Goal: Task Accomplishment & Management: Use online tool/utility

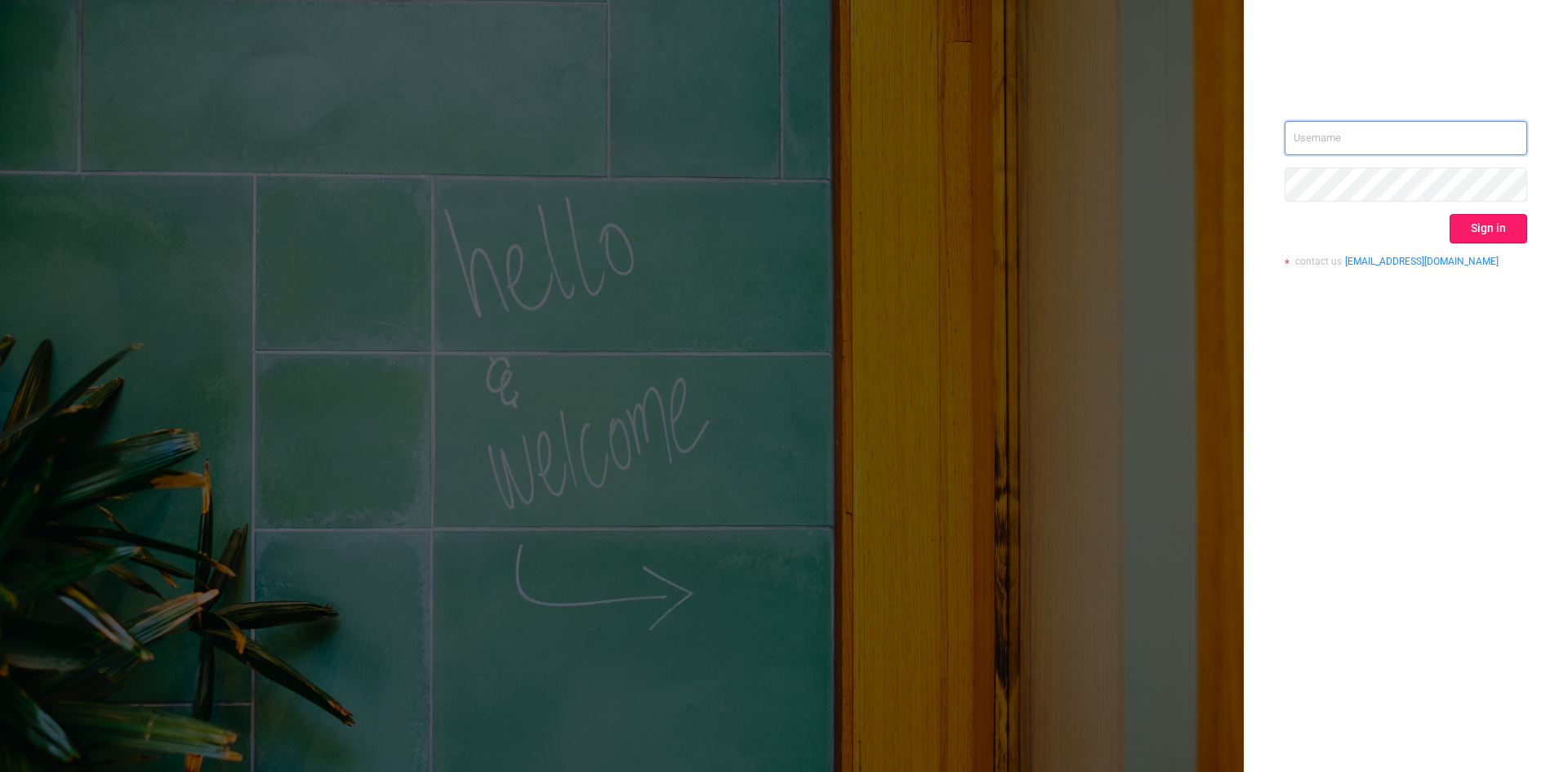
type input "[EMAIL_ADDRESS][DOMAIN_NAME]"
click at [1474, 224] on button "Sign in" at bounding box center [1488, 229] width 77 height 29
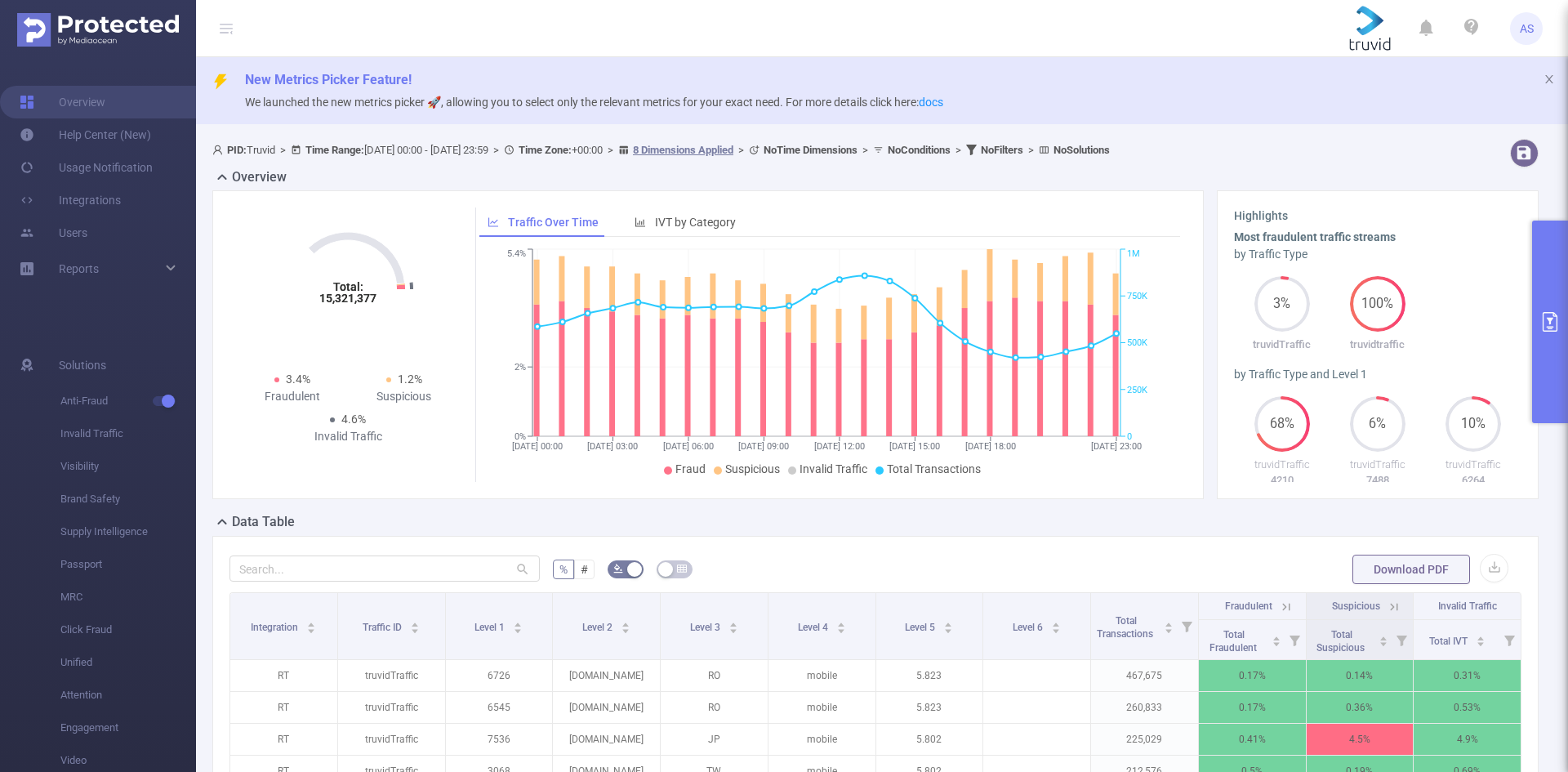
click at [1555, 333] on button "primary" at bounding box center [1550, 322] width 36 height 202
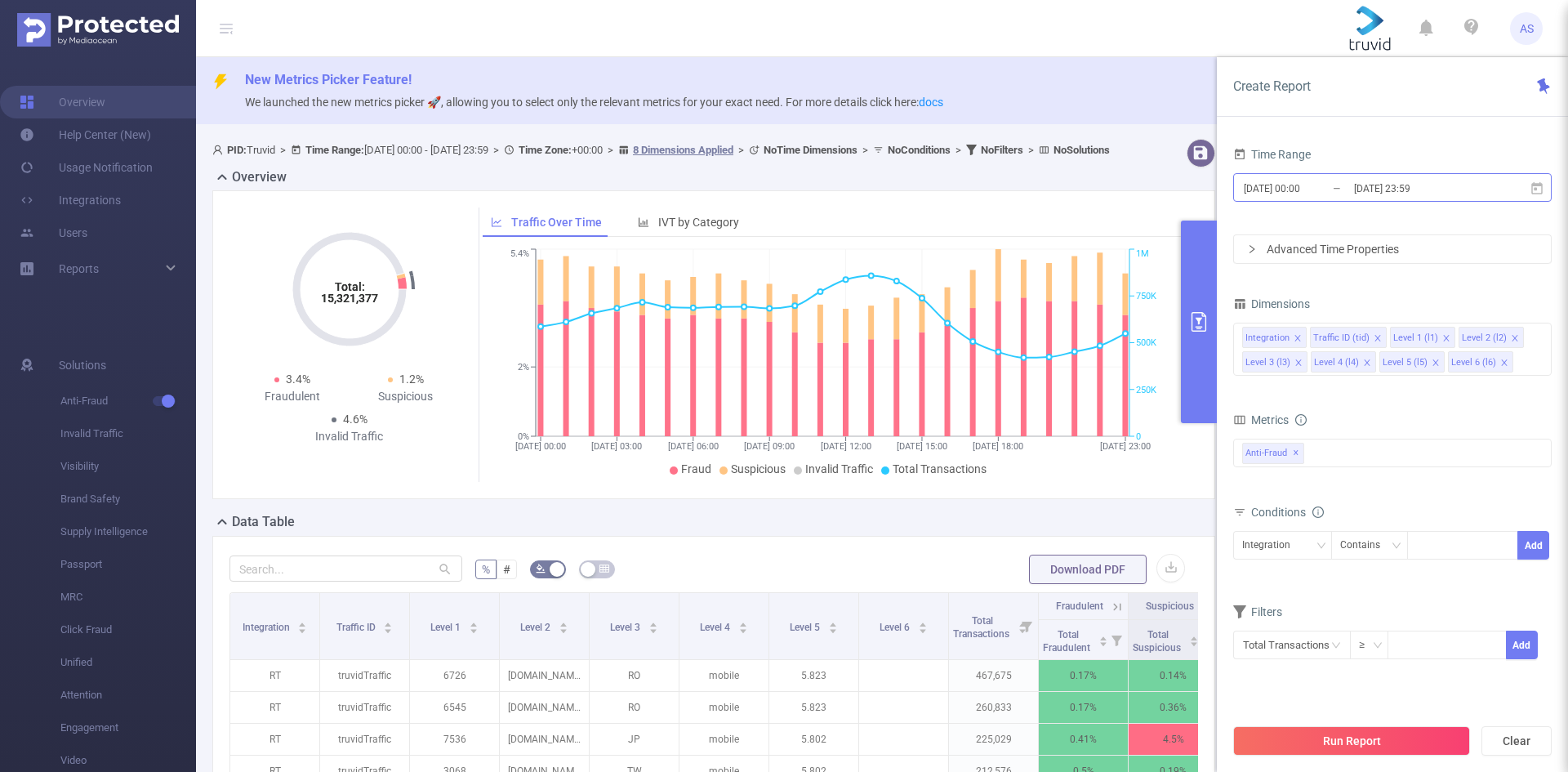
click at [1430, 188] on input "[DATE] 23:59" at bounding box center [1418, 188] width 132 height 22
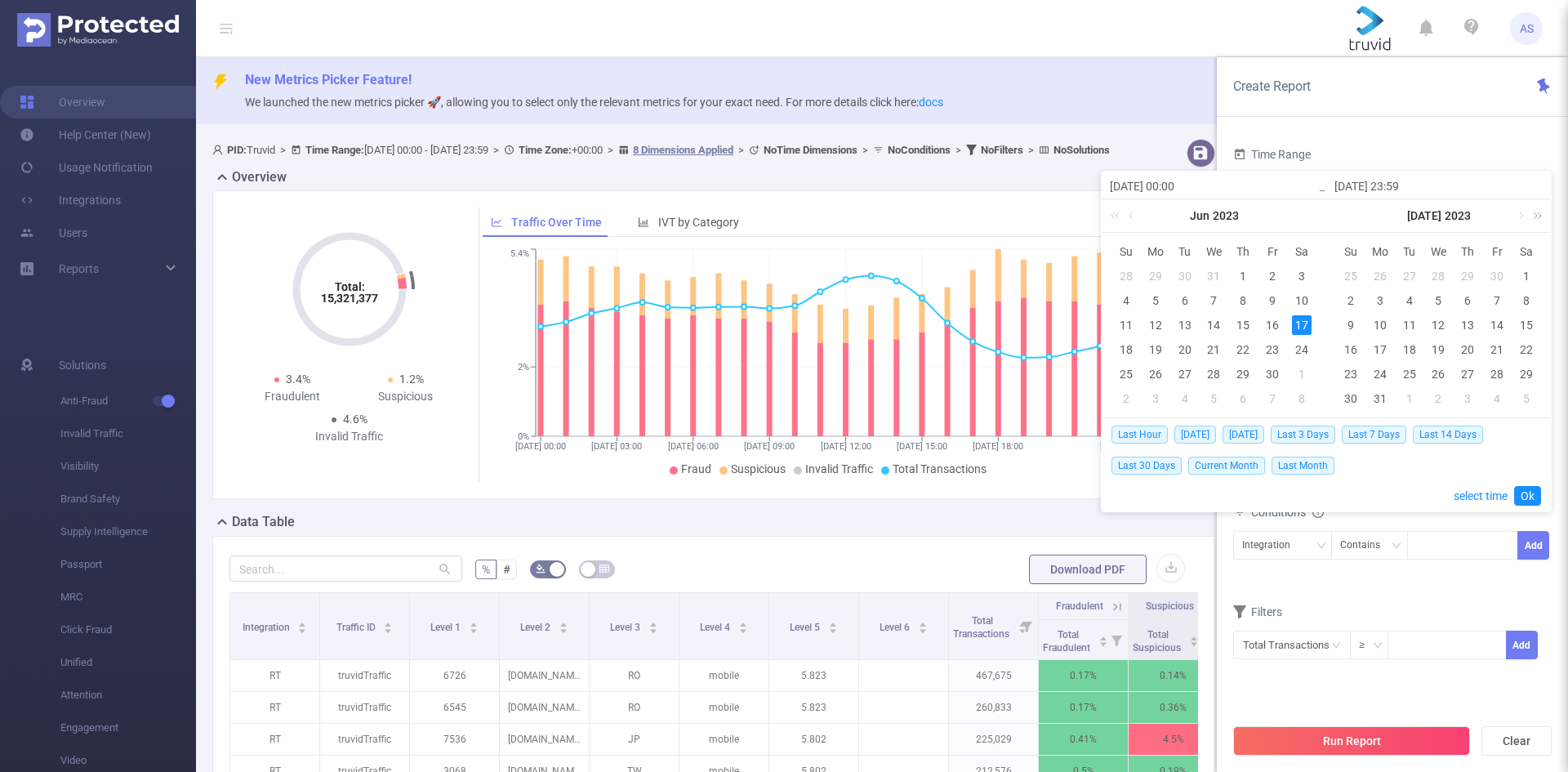
click at [1544, 217] on link at bounding box center [1534, 216] width 21 height 33
click at [1312, 214] on link at bounding box center [1309, 216] width 21 height 33
click at [1519, 217] on link at bounding box center [1519, 216] width 15 height 33
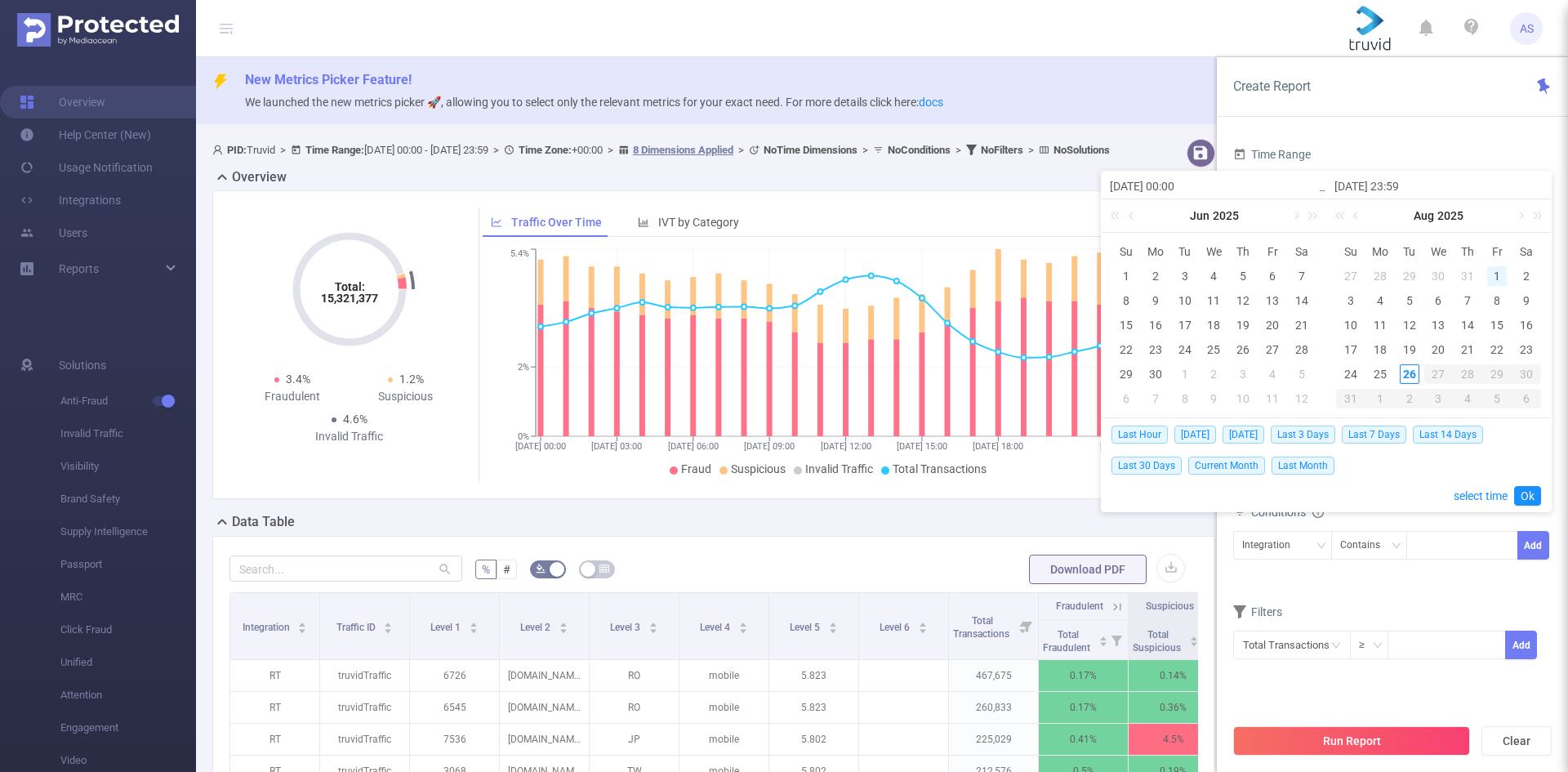
click at [1499, 273] on div "1" at bounding box center [1496, 276] width 19 height 19
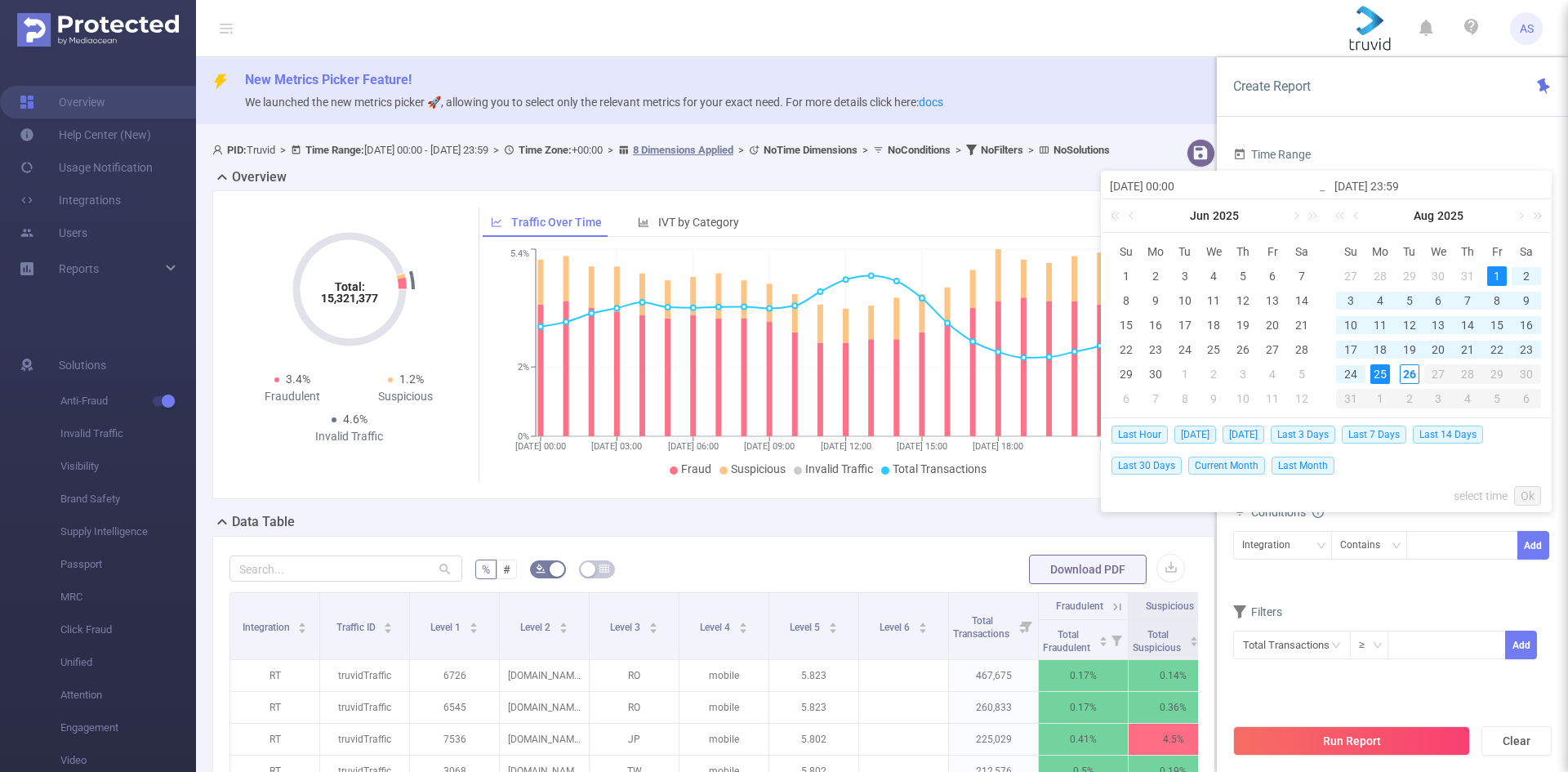
click at [1380, 373] on div "25" at bounding box center [1380, 373] width 19 height 19
type input "[DATE] 00:00"
type input "[DATE] 23:59"
type input "[DATE] 00:00"
type input "[DATE] 23:59"
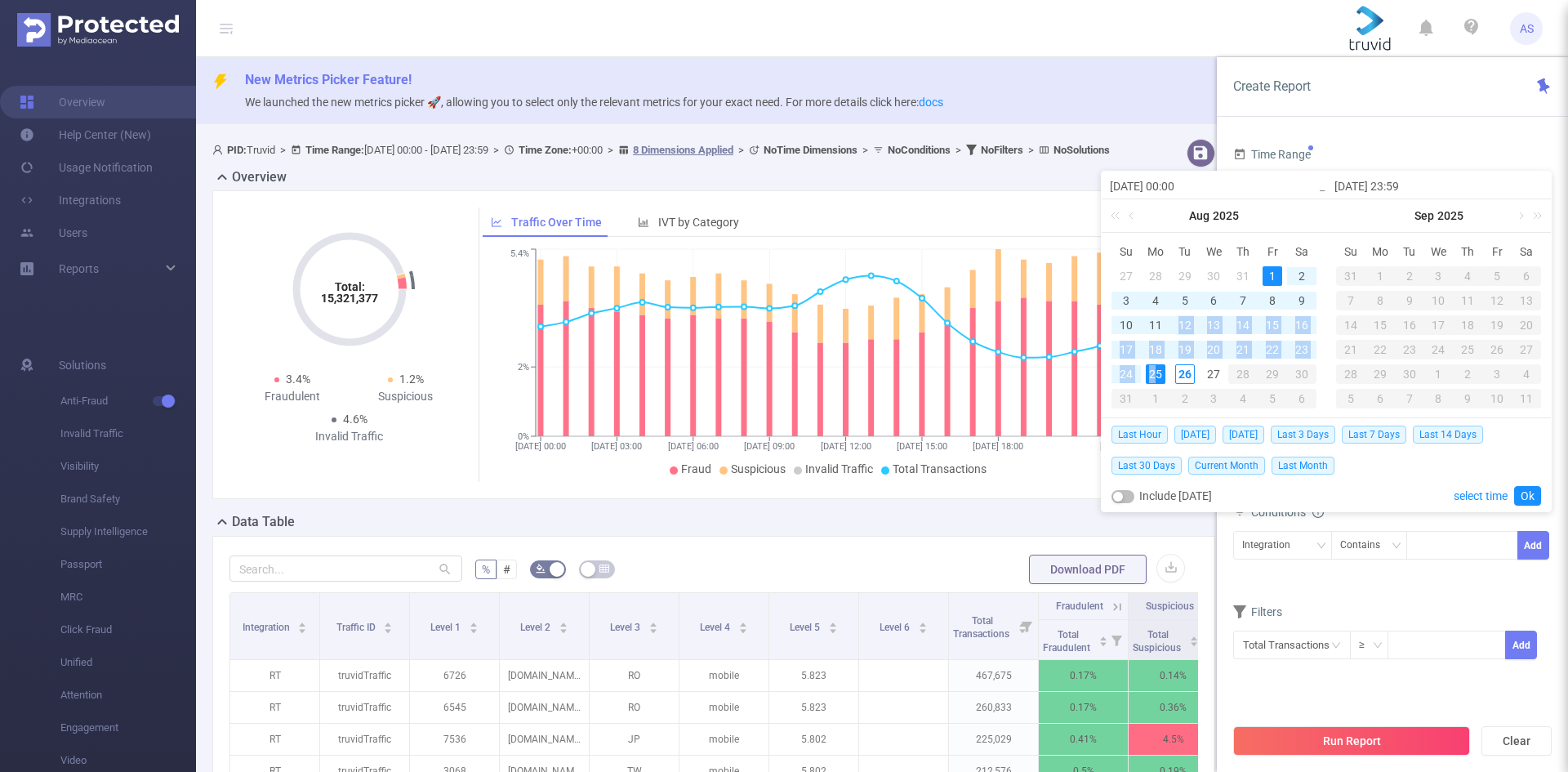
drag, startPoint x: 1153, startPoint y: 371, endPoint x: 1180, endPoint y: 333, distance: 46.6
click at [1180, 333] on tbody "27 28 29 30 31 1 2 3 4 5 6 7 8 9 10 11 12 13 14 15 16 17 18 19 20 21 22 23 24 2…" at bounding box center [1213, 337] width 205 height 147
click at [1273, 282] on div "1" at bounding box center [1271, 276] width 19 height 19
click at [1301, 324] on div "16" at bounding box center [1301, 324] width 19 height 19
type input "[DATE] 23:59"
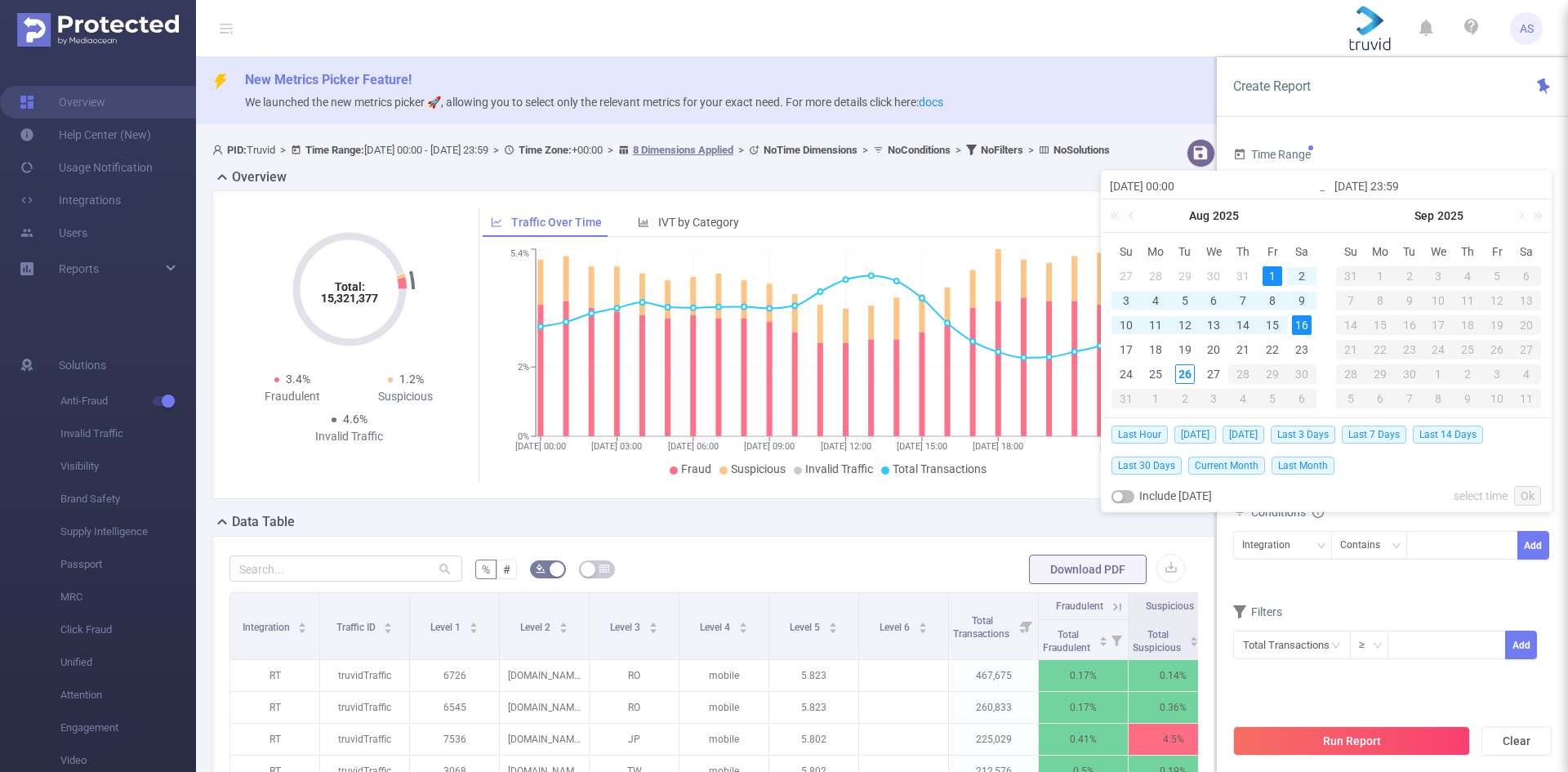
type input "[DATE] 23:59"
click at [1533, 497] on link "Ok" at bounding box center [1527, 495] width 27 height 19
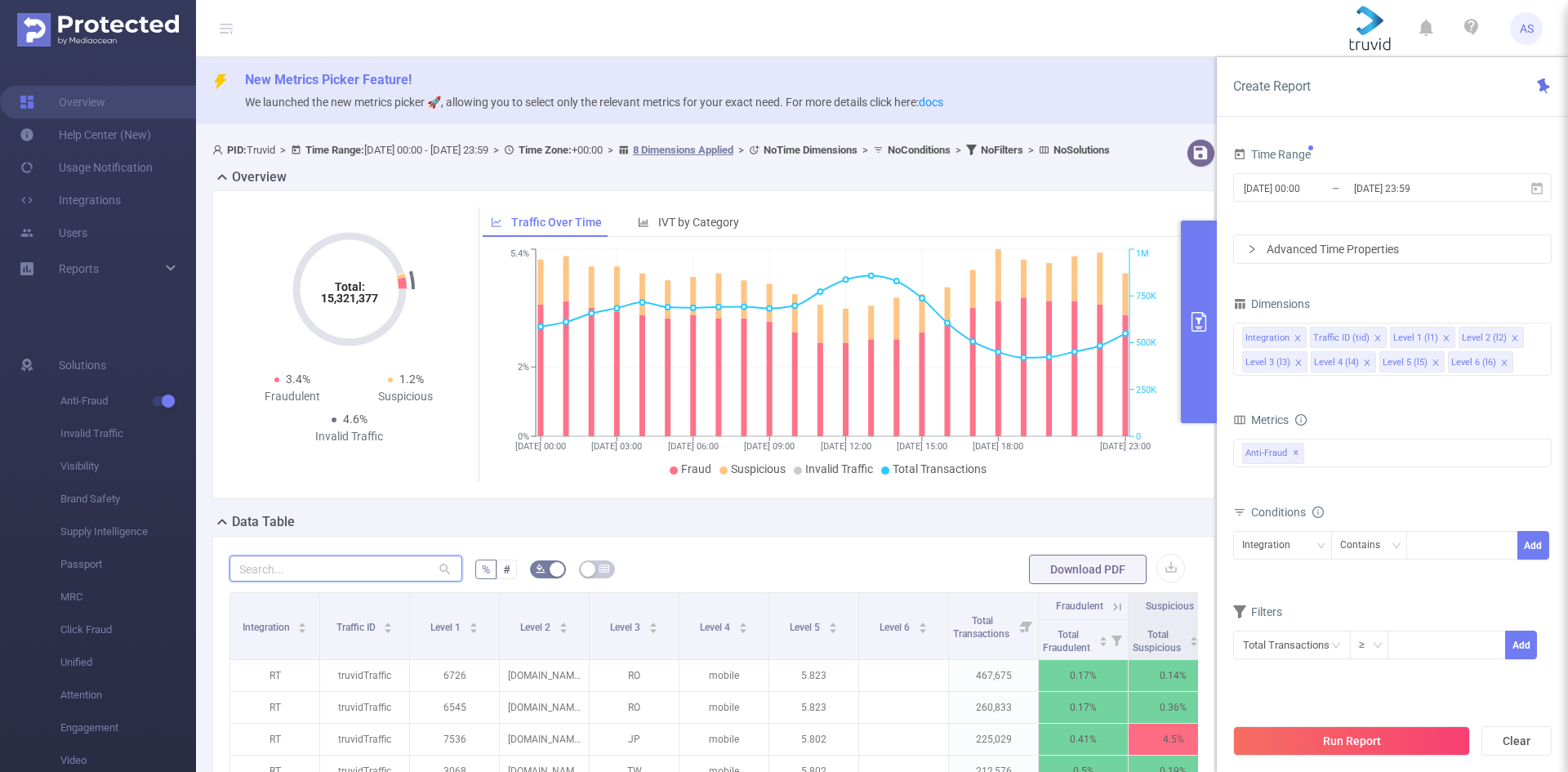
click at [300, 582] on input "text" at bounding box center [345, 568] width 232 height 26
paste input "[DOMAIN_NAME]."
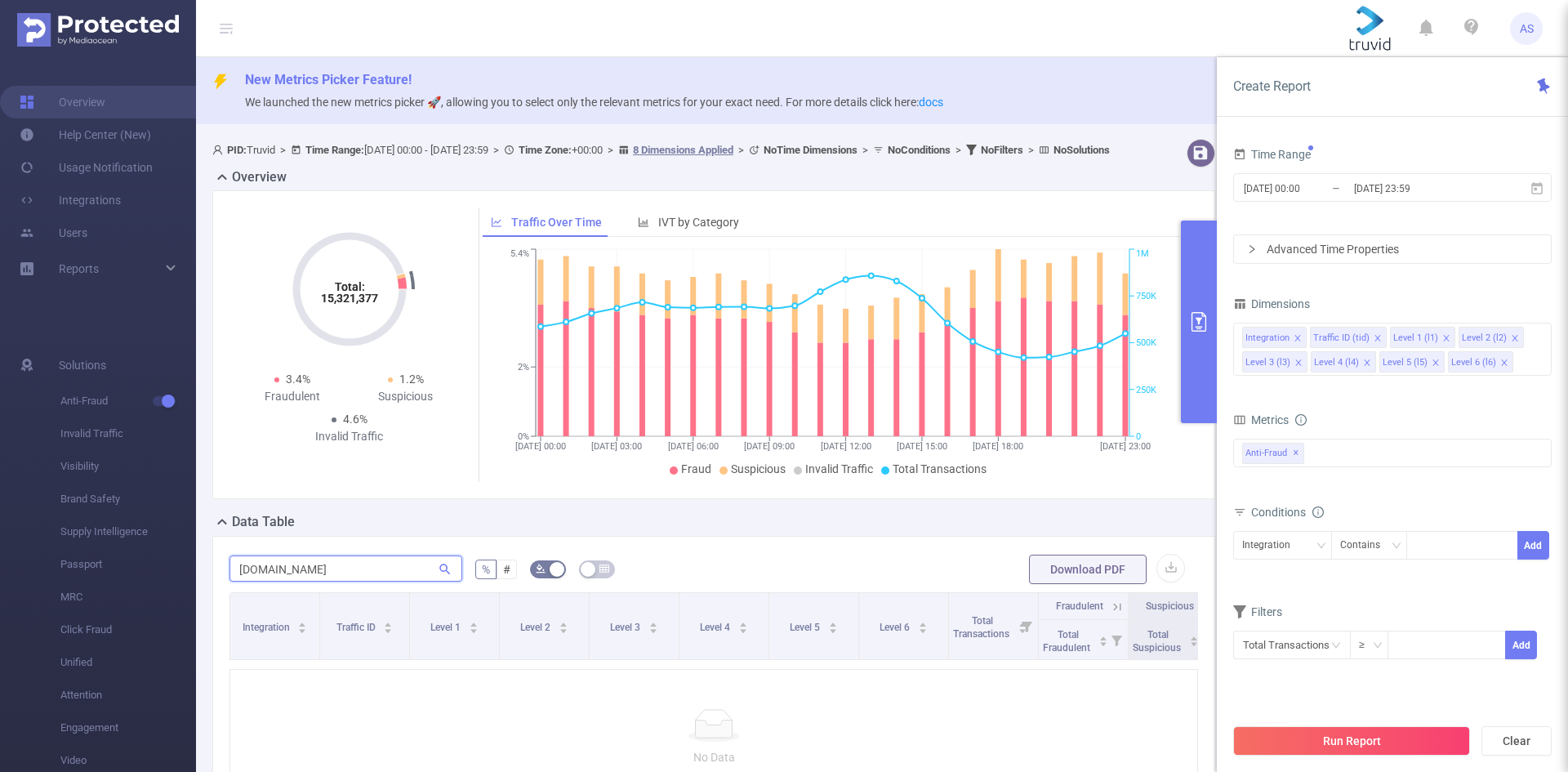
type input "[DOMAIN_NAME]"
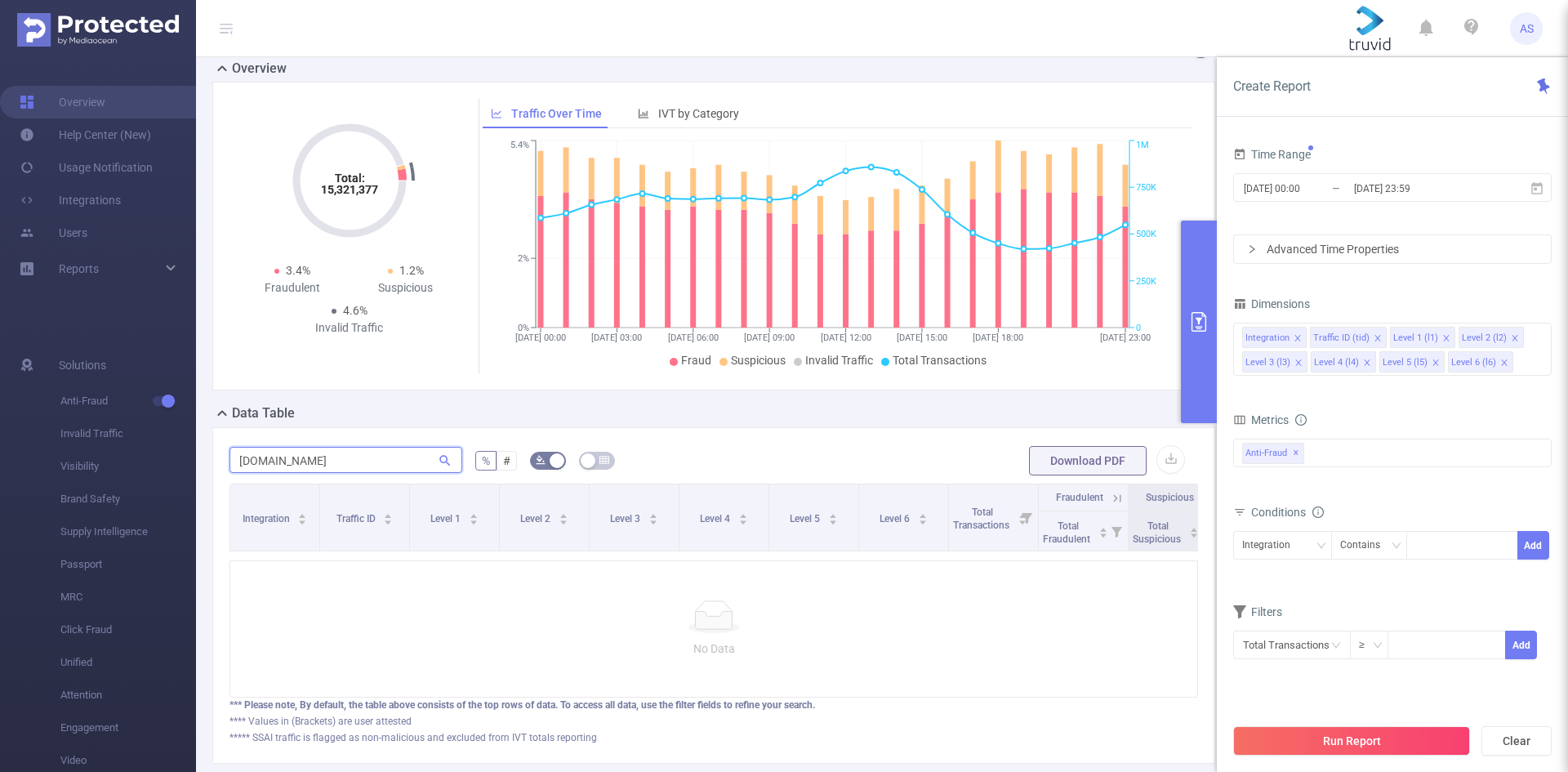
scroll to position [231, 0]
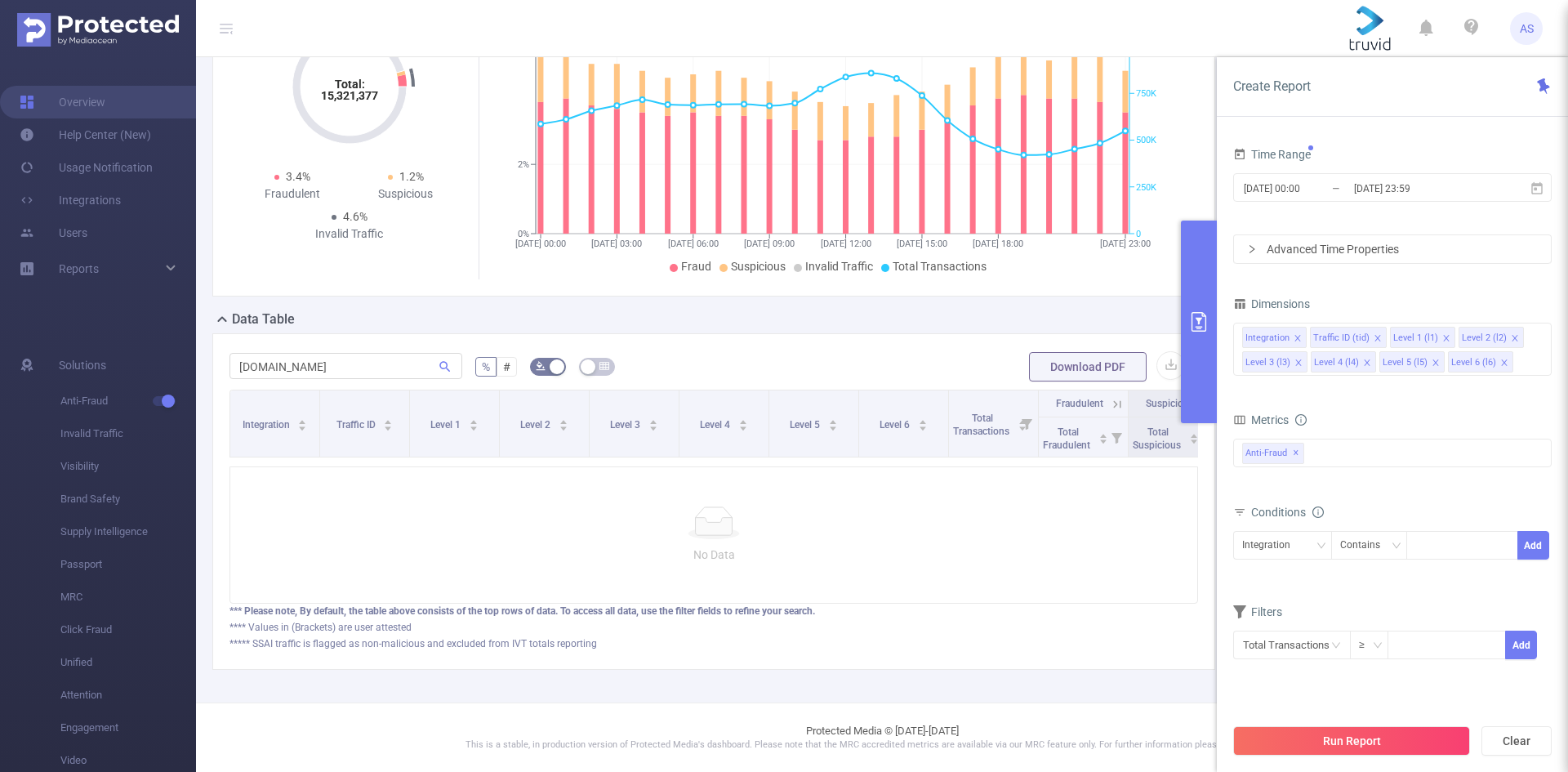
click at [1348, 741] on button "Run Report" at bounding box center [1351, 741] width 237 height 29
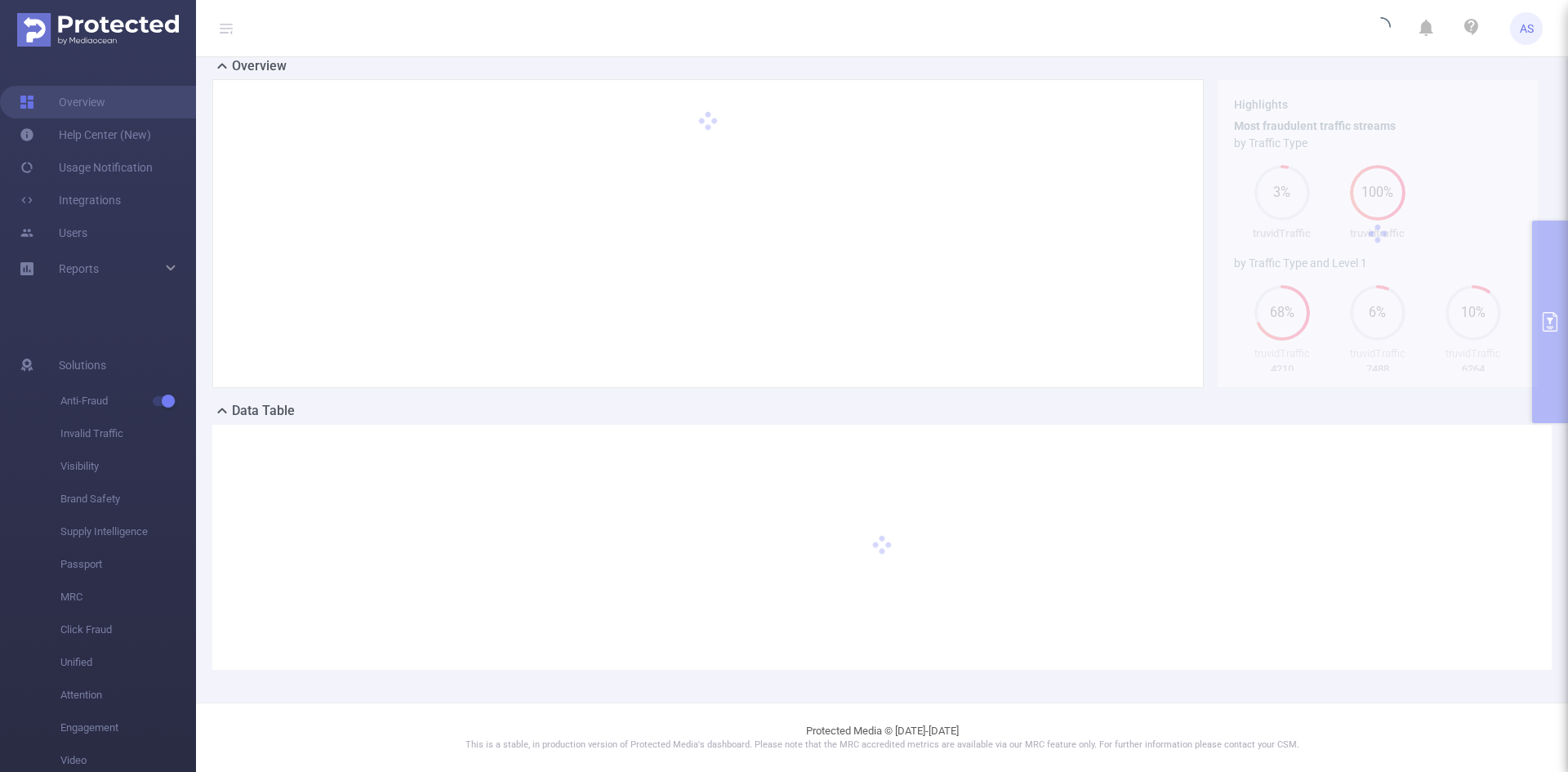
scroll to position [111, 0]
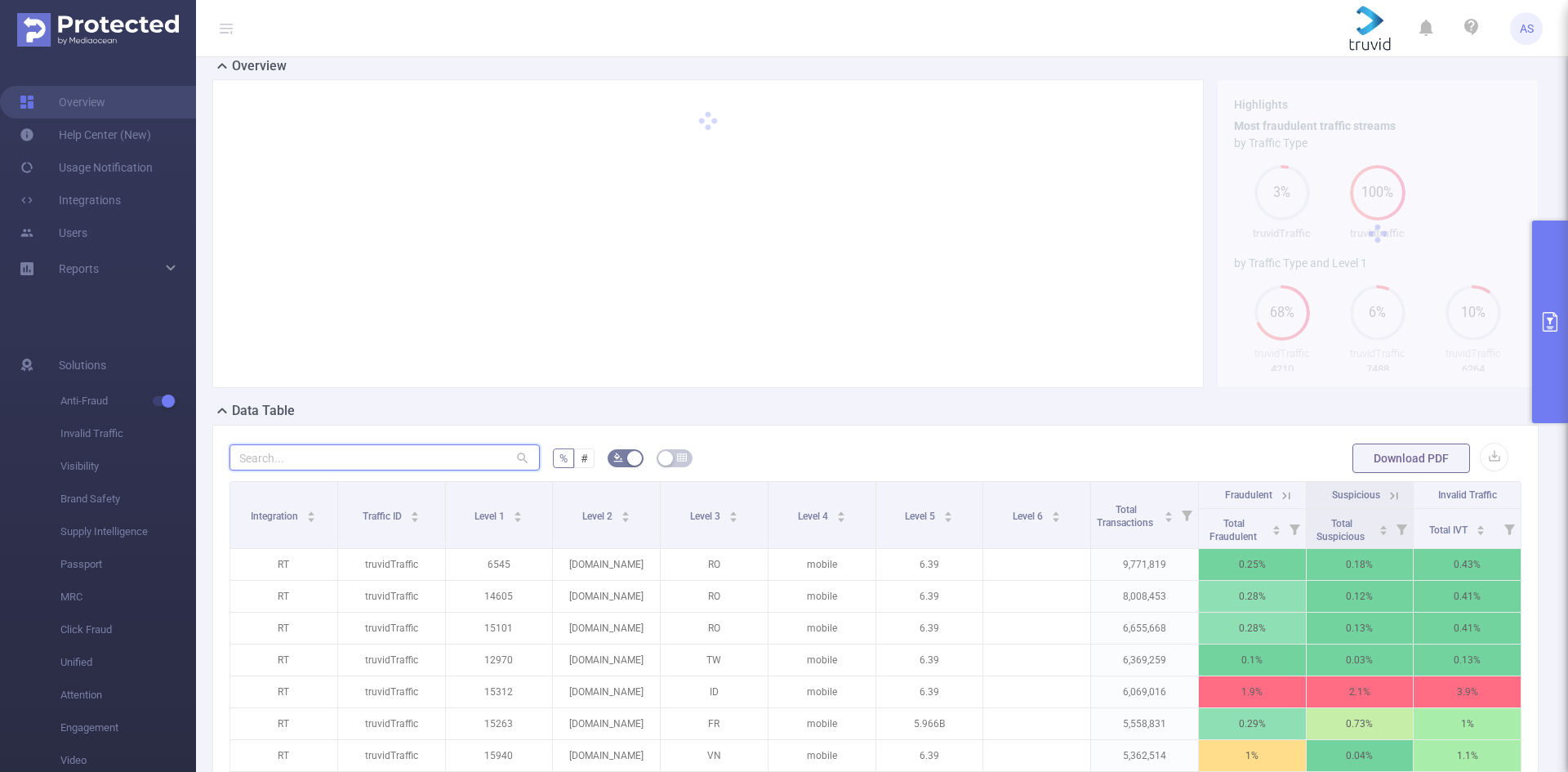
click at [305, 467] on input "text" at bounding box center [385, 458] width 310 height 26
paste input "[DOMAIN_NAME]."
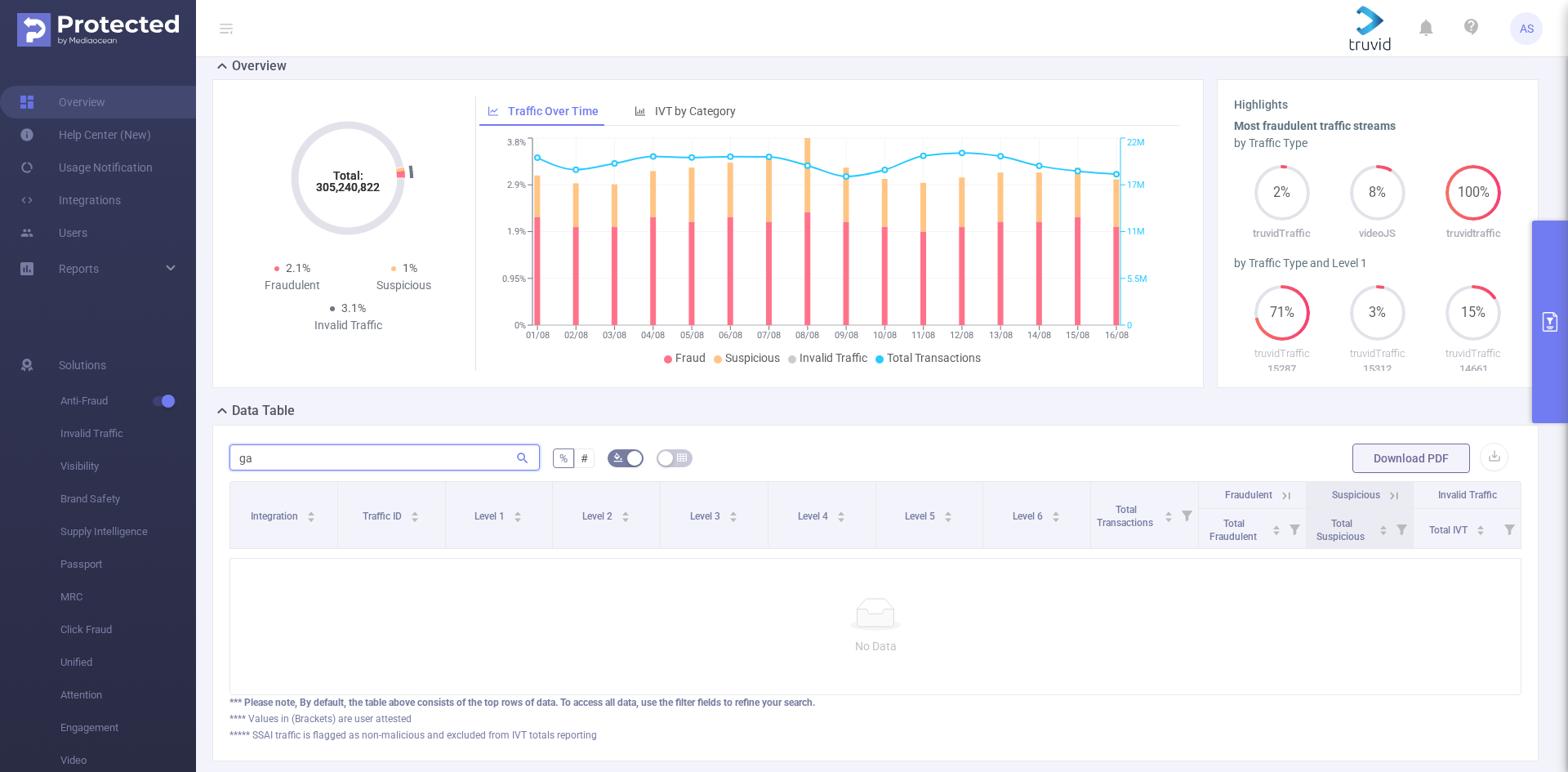
type input "g"
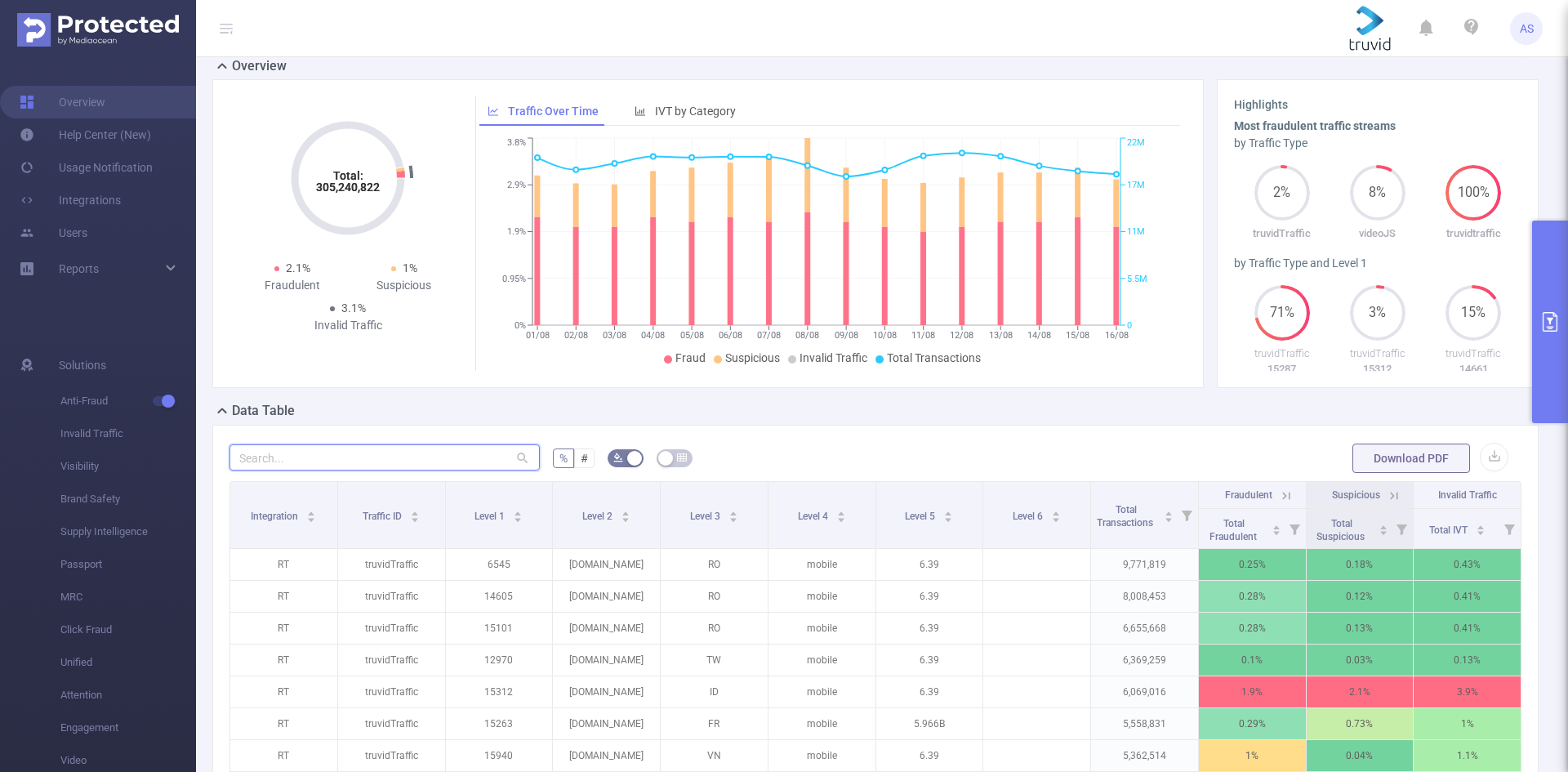
paste input "[DOMAIN_NAME]."
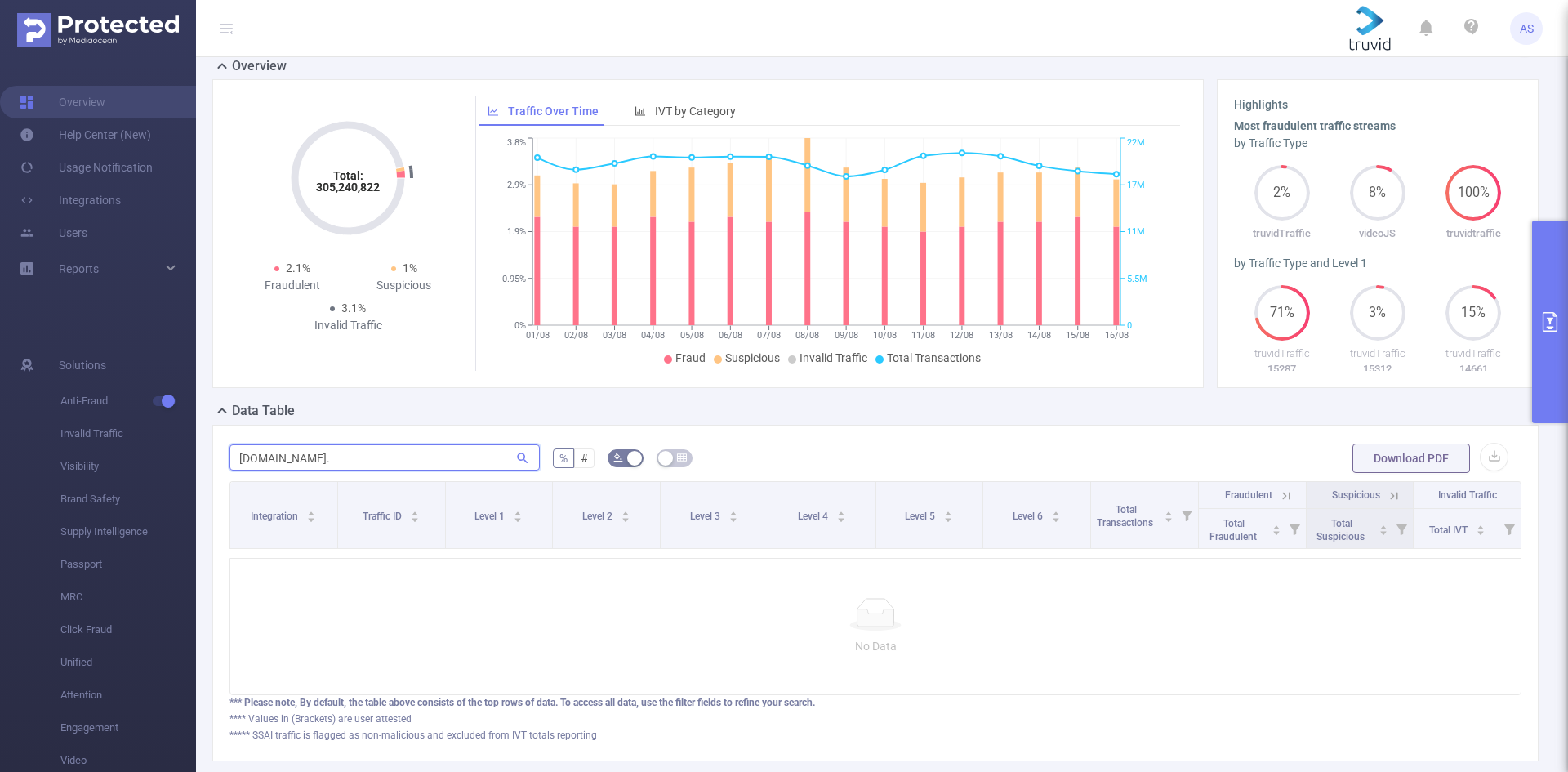
type input "[DOMAIN_NAME]"
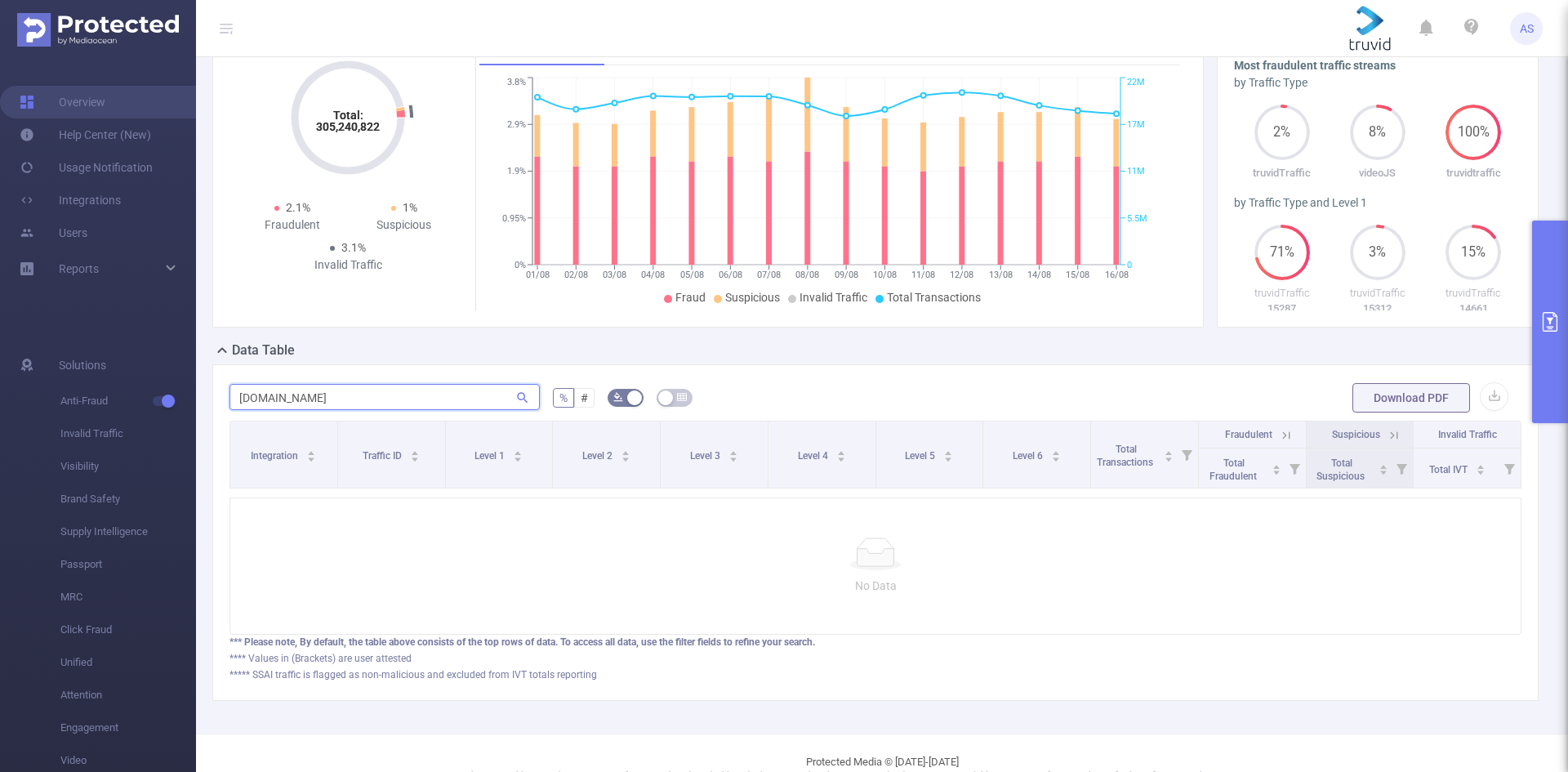
scroll to position [215, 0]
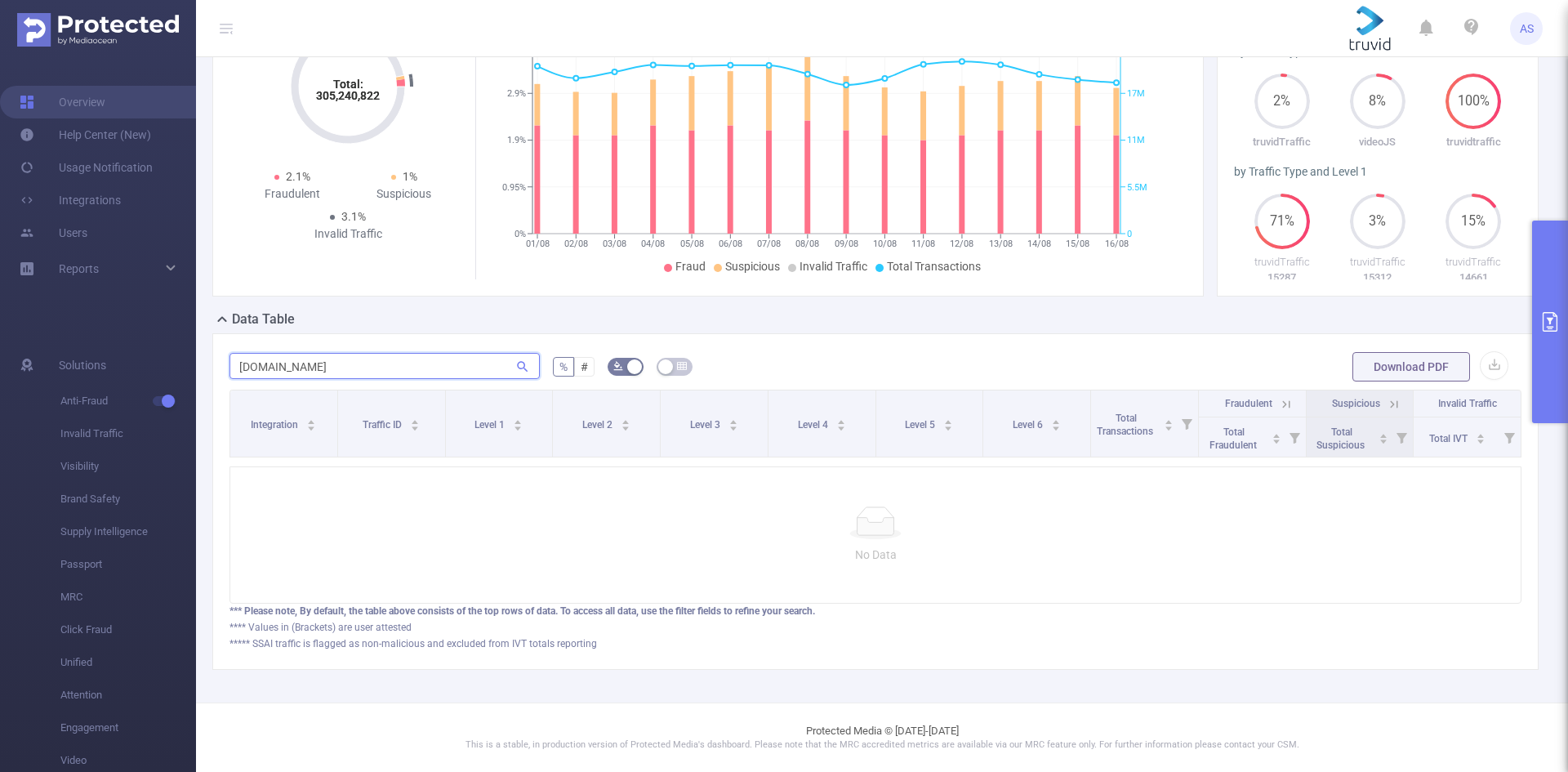
drag, startPoint x: 388, startPoint y: 357, endPoint x: 325, endPoint y: 358, distance: 63.0
click at [325, 358] on input "[DOMAIN_NAME]" at bounding box center [385, 366] width 310 height 26
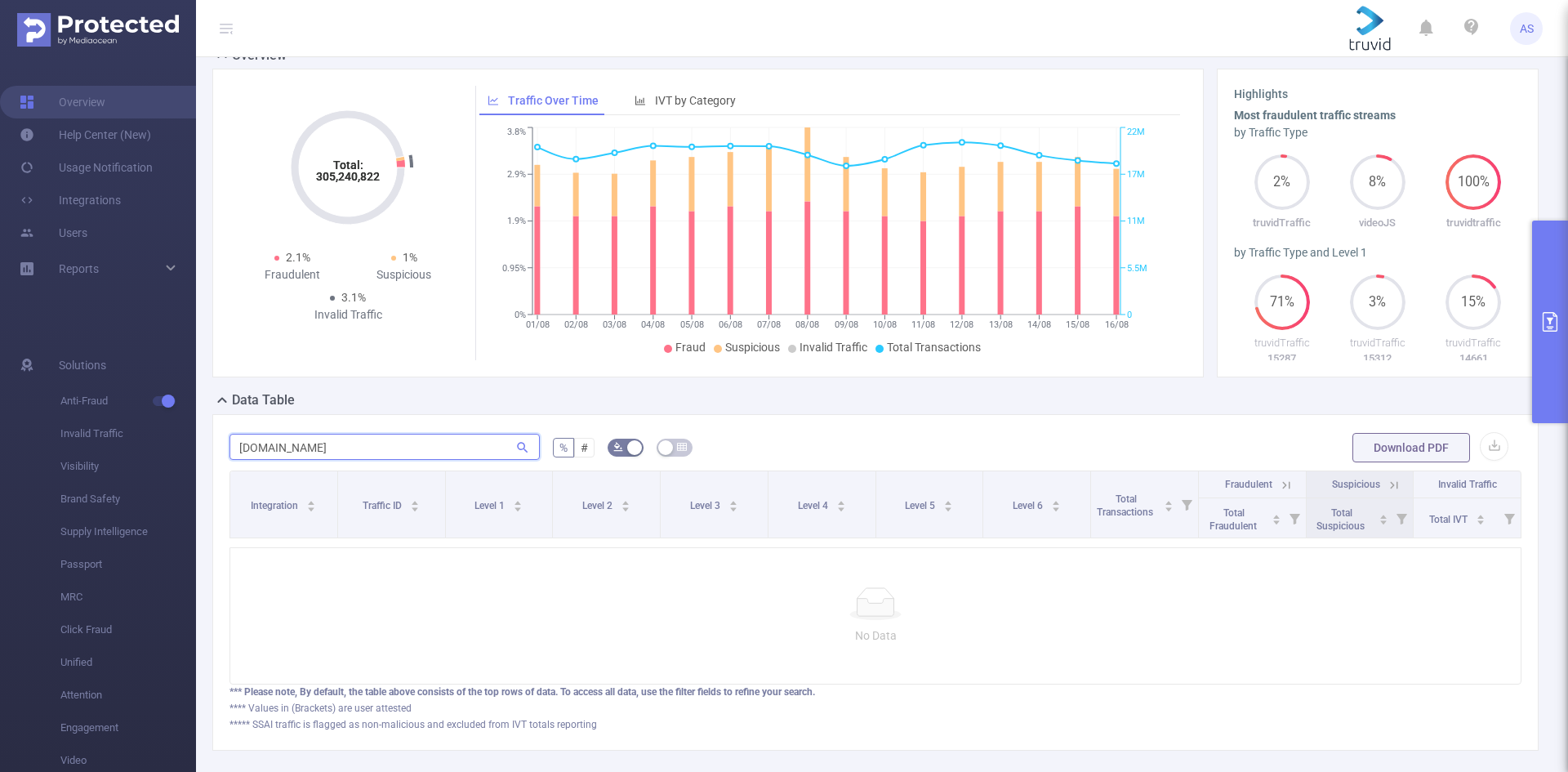
scroll to position [0, 0]
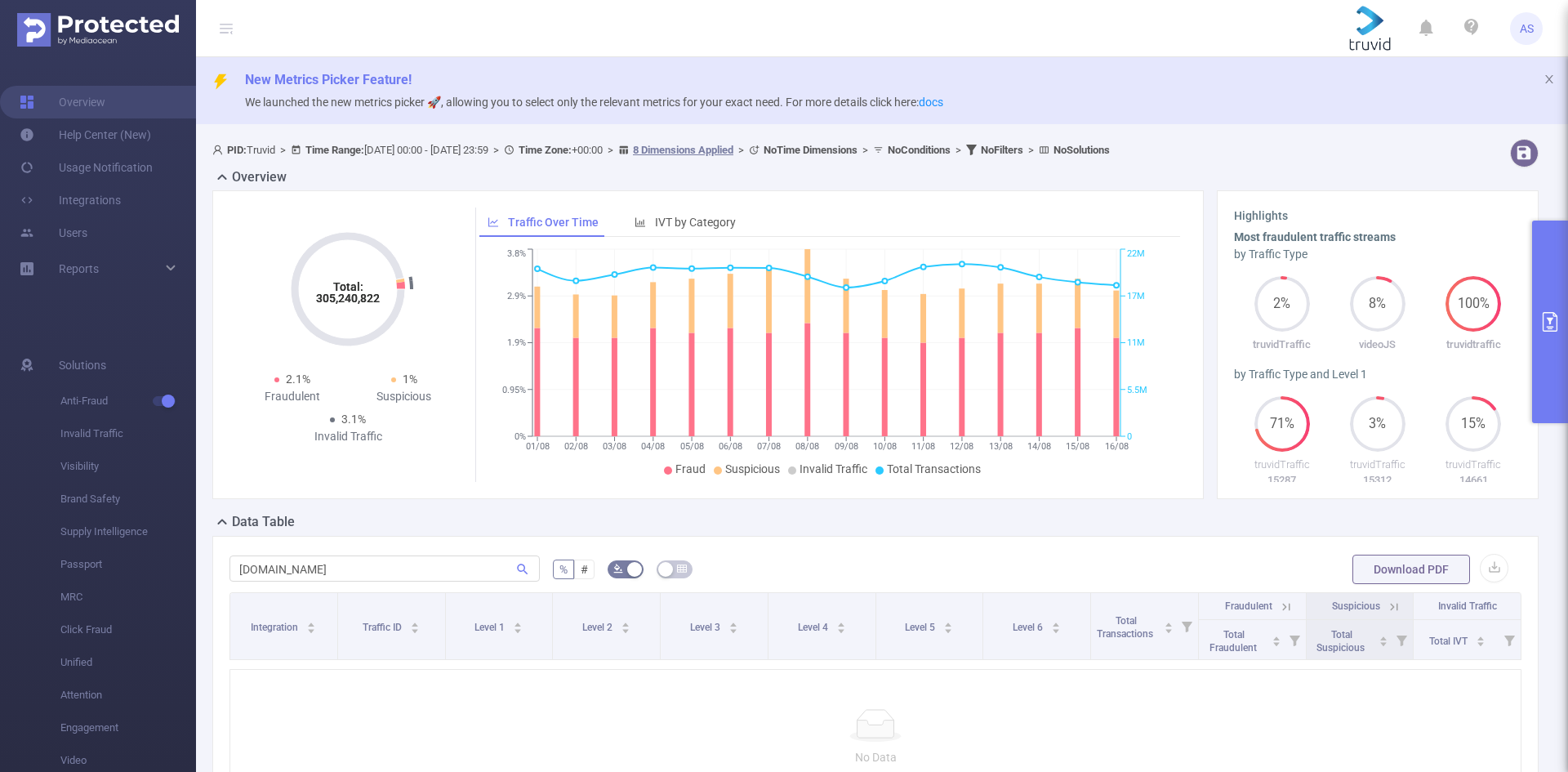
click at [1558, 364] on button "primary" at bounding box center [1550, 322] width 36 height 202
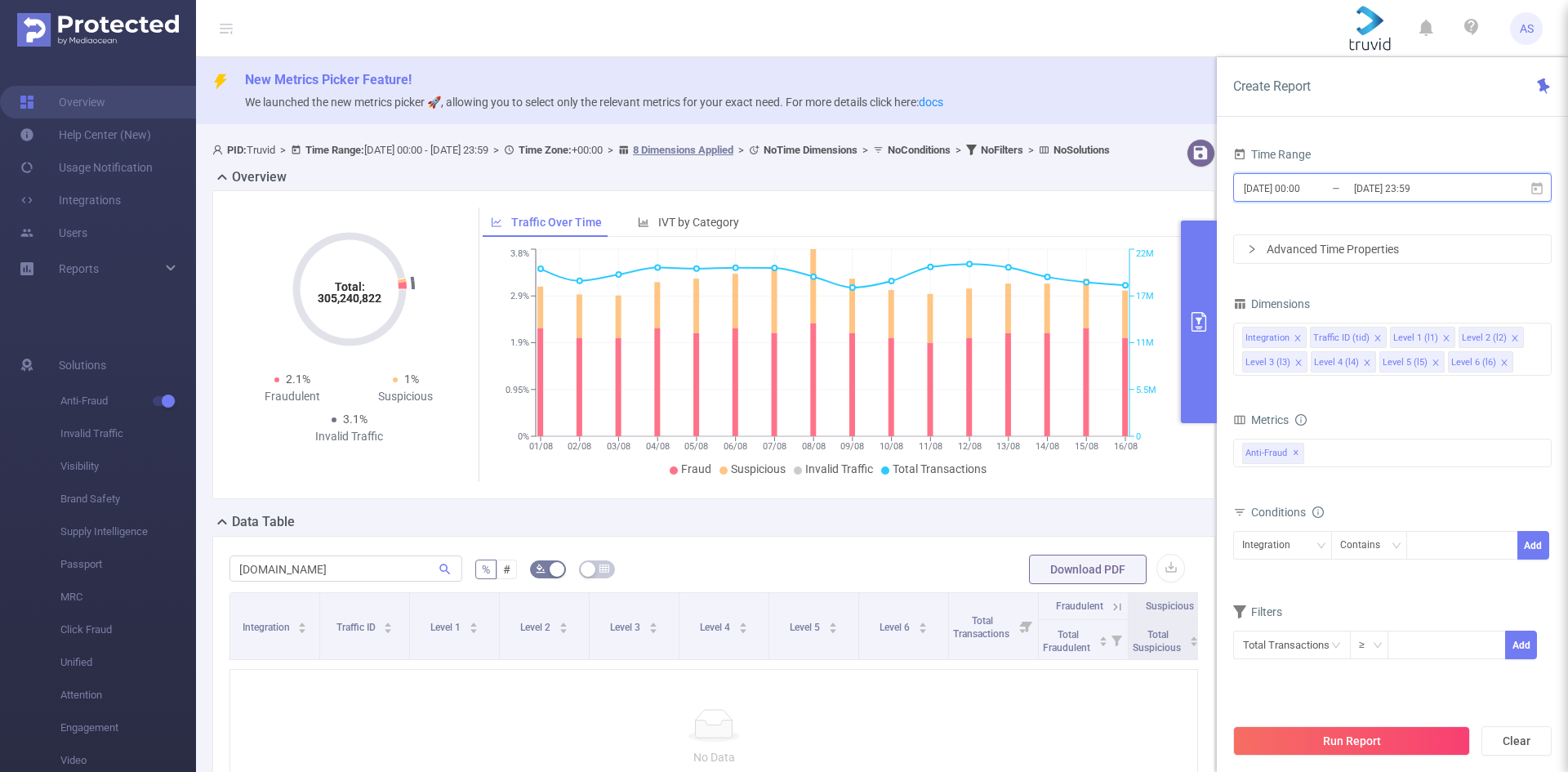
click at [1382, 176] on span "[DATE] 00:00 _ [DATE] 23:59" at bounding box center [1392, 187] width 319 height 28
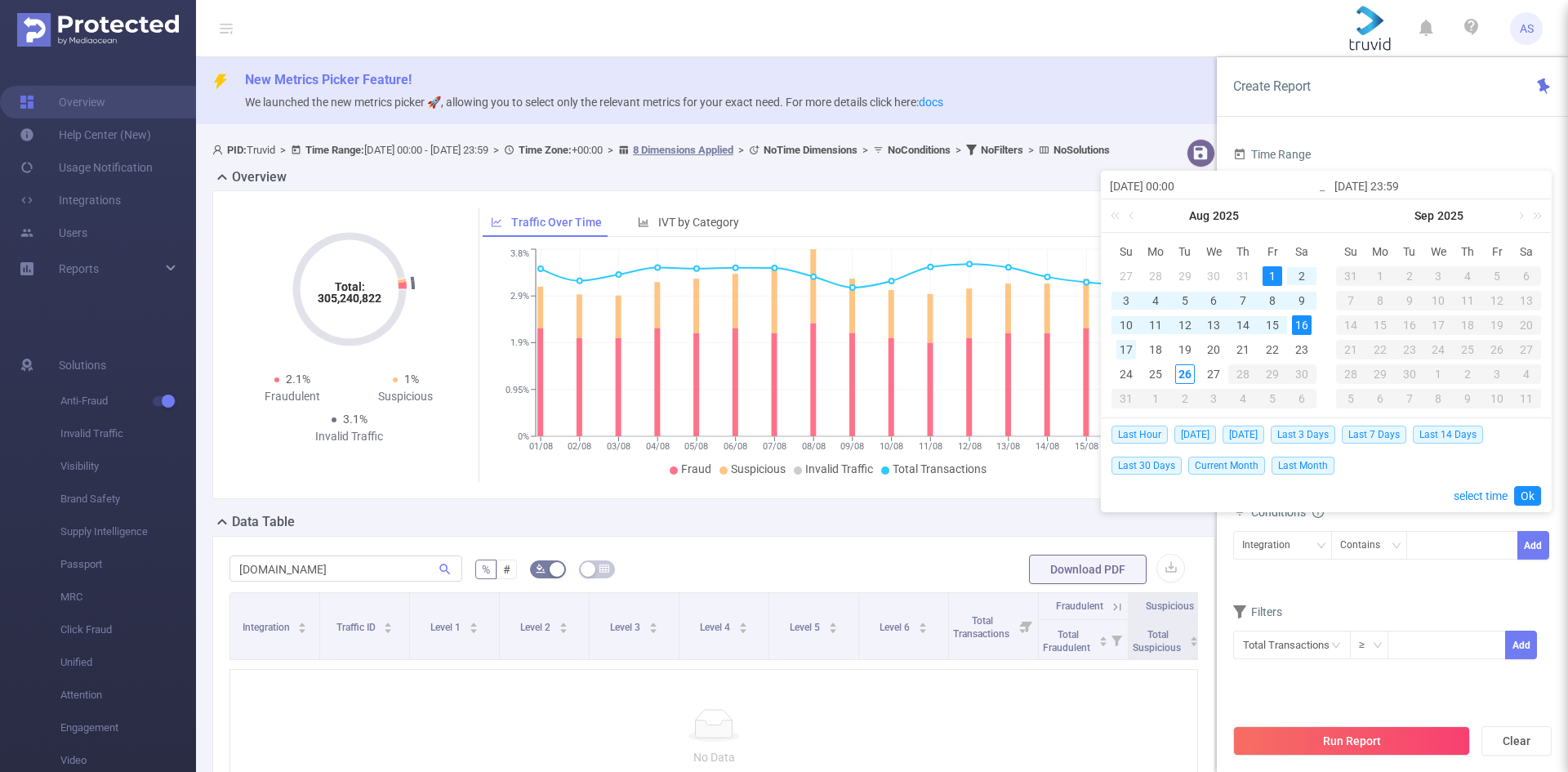
click at [1126, 343] on div "17" at bounding box center [1125, 349] width 19 height 19
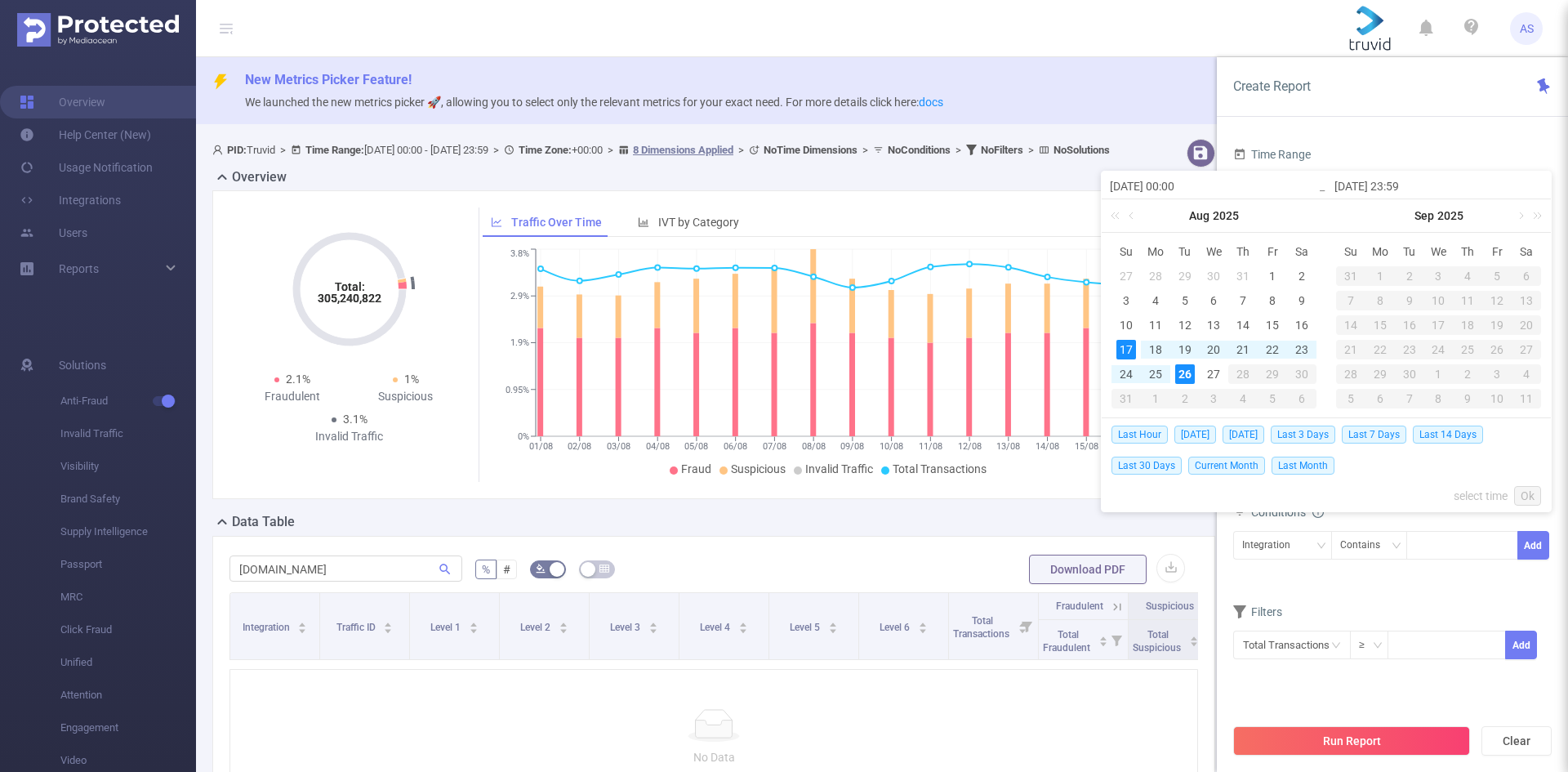
click at [1183, 370] on div "26" at bounding box center [1184, 373] width 19 height 19
type input "[DATE] 00:00"
type input "[DATE] 23:59"
type input "[DATE] 00:00"
type input "[DATE] 23:59"
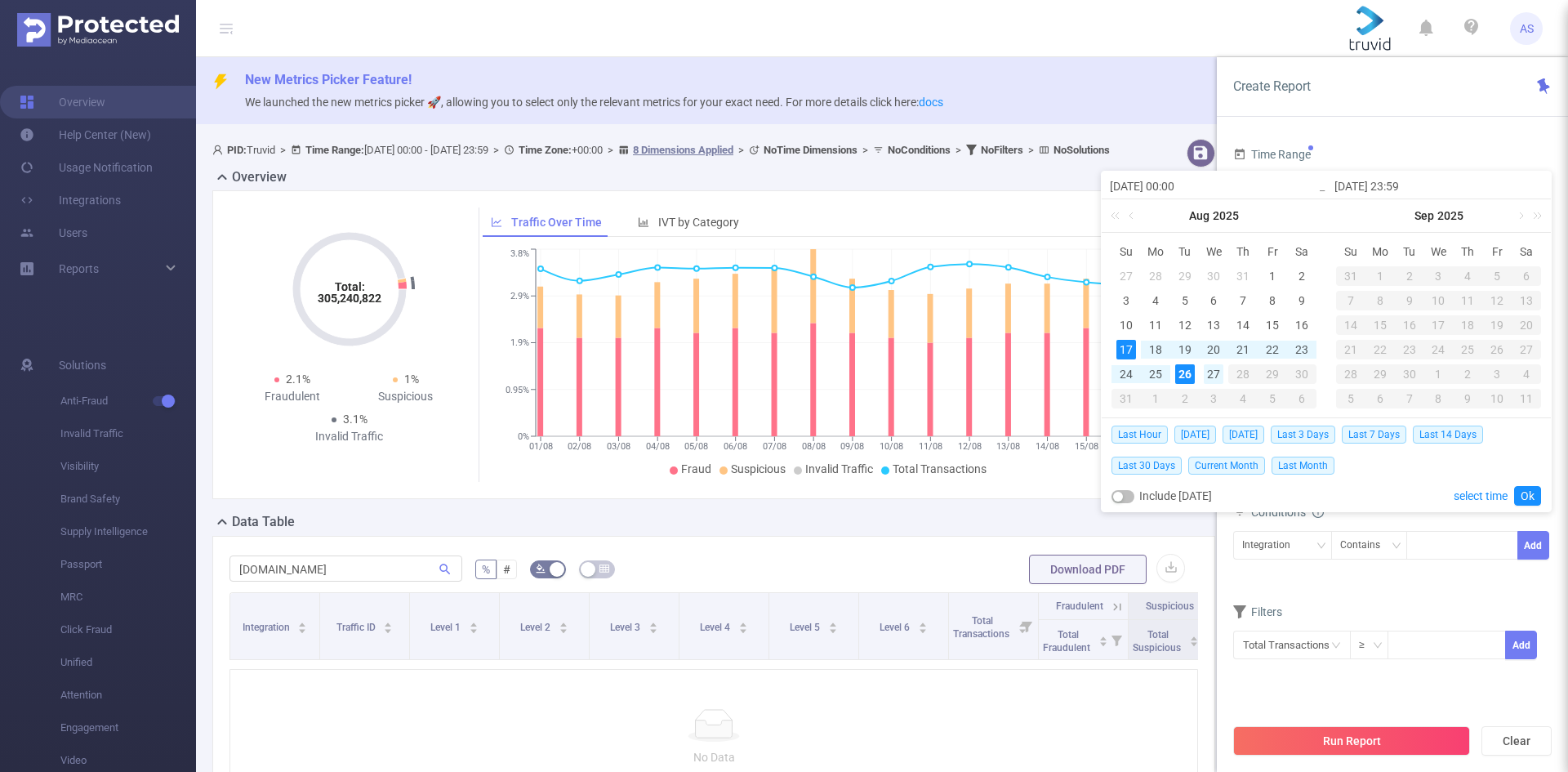
click at [1213, 375] on div "27" at bounding box center [1213, 373] width 19 height 19
click at [1187, 372] on div "26" at bounding box center [1184, 373] width 19 height 19
type input "[DATE] 00:00"
type input "[DATE] 07:00"
type input "[DATE] 00:00"
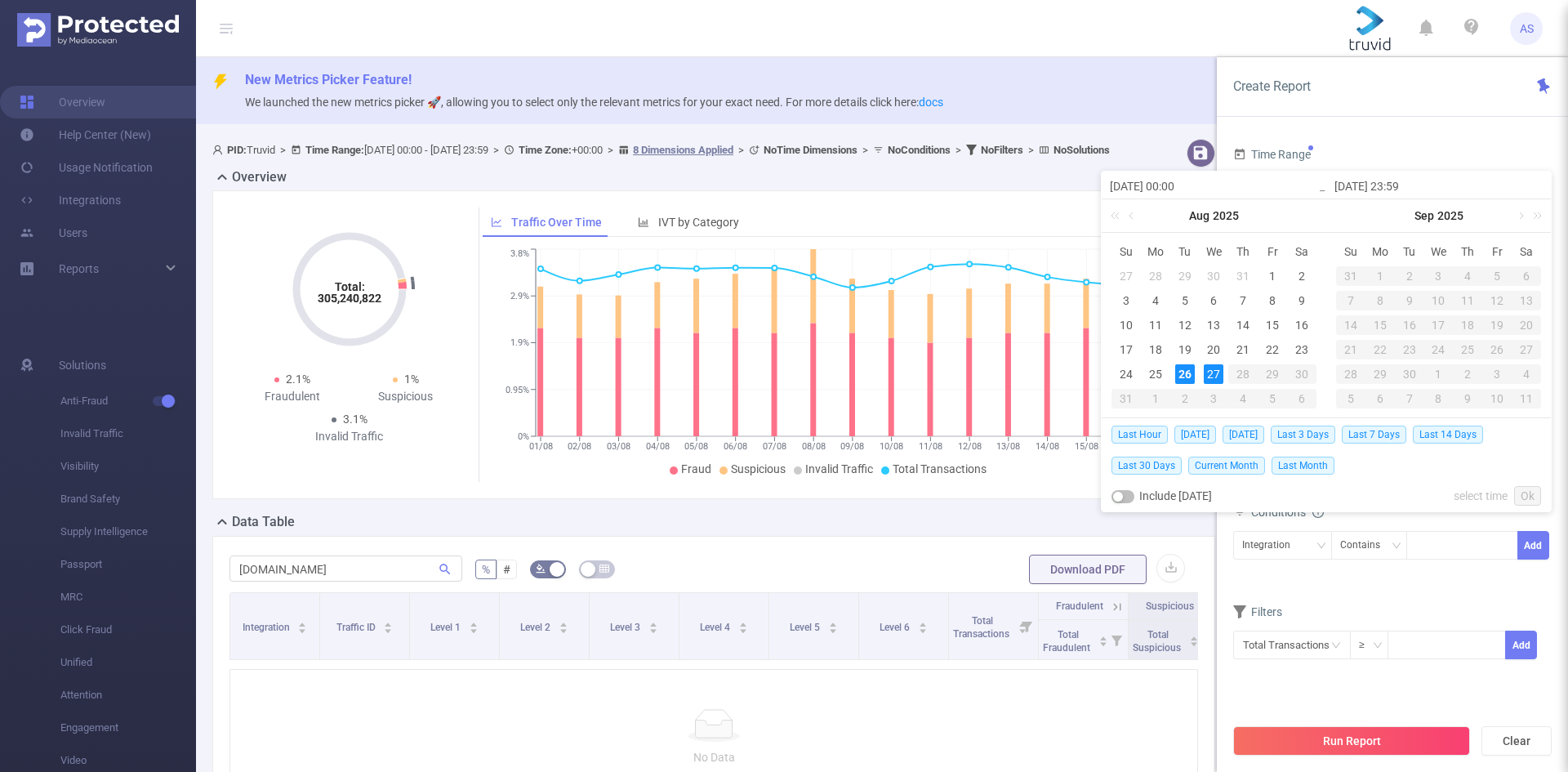
type input "[DATE] 07:00"
click at [1121, 347] on div "17" at bounding box center [1125, 349] width 19 height 19
click at [1182, 375] on div "26" at bounding box center [1184, 373] width 19 height 19
type input "[DATE] 00:00"
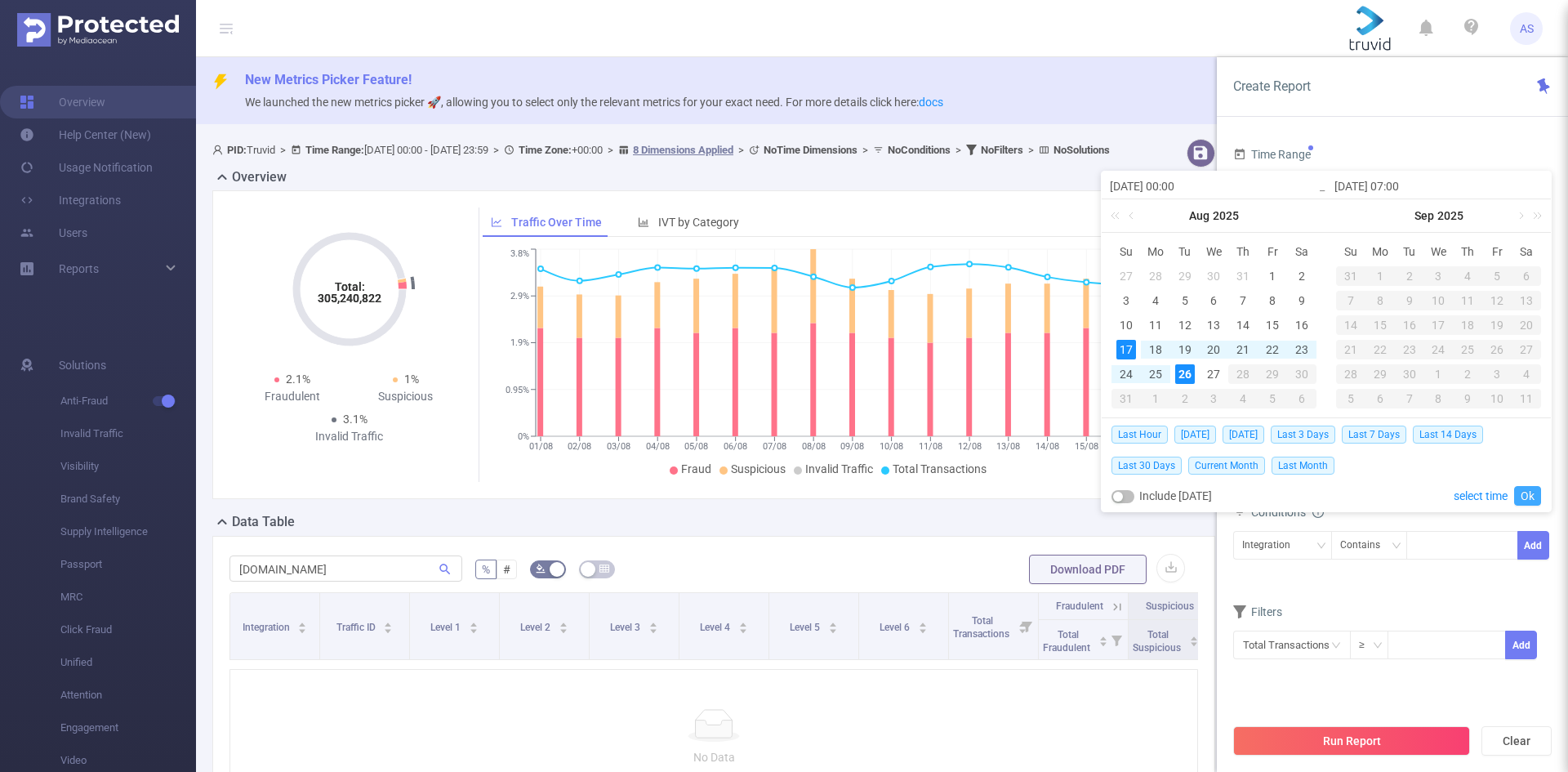
click at [1532, 491] on link "Ok" at bounding box center [1527, 495] width 27 height 19
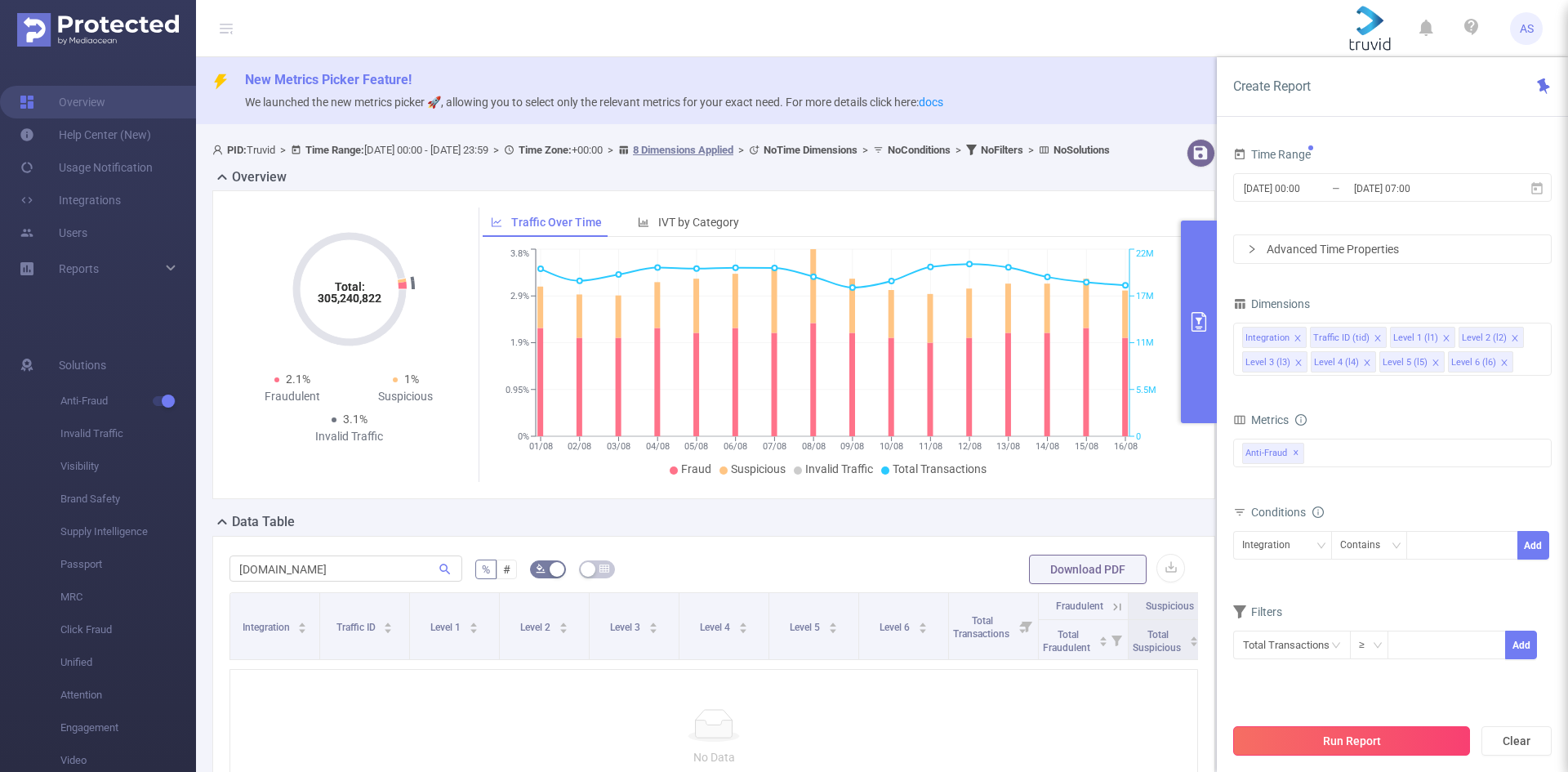
click at [1373, 749] on button "Run Report" at bounding box center [1351, 741] width 237 height 29
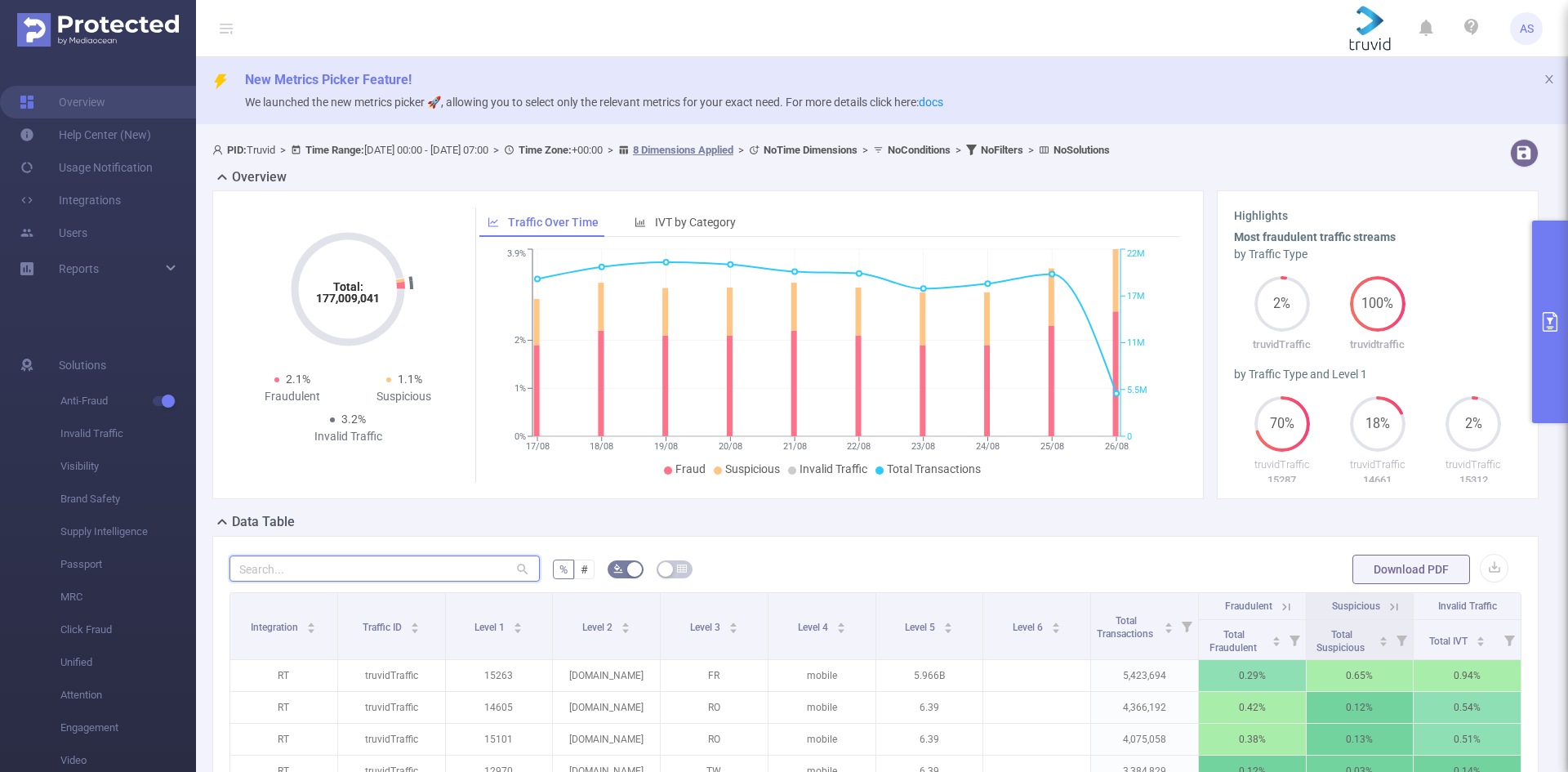
click at [358, 575] on input "text" at bounding box center [385, 568] width 310 height 26
paste input "[DOMAIN_NAME]"
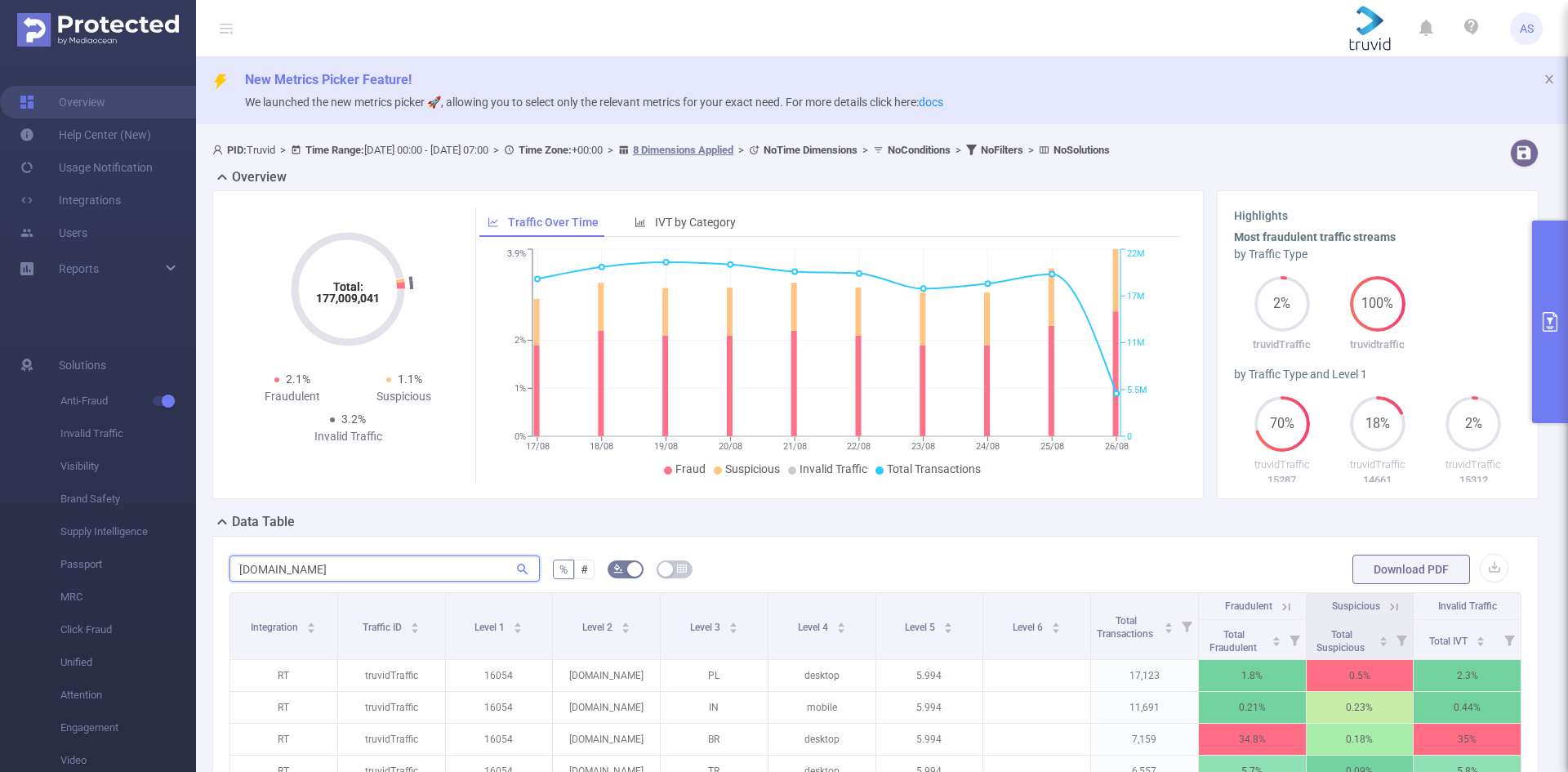
type input "[DOMAIN_NAME]"
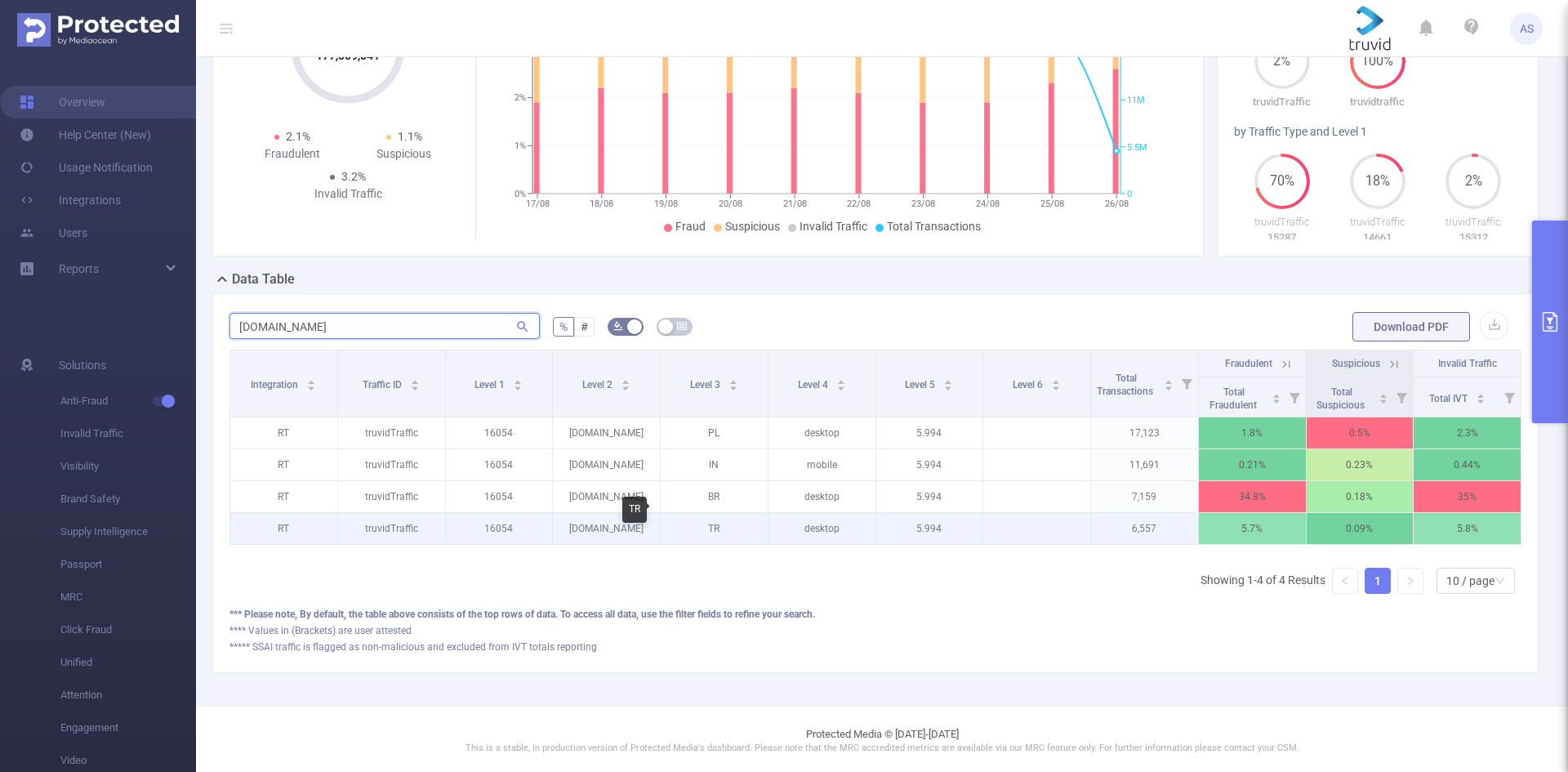
scroll to position [258, 0]
